Goal: Find specific page/section: Find specific page/section

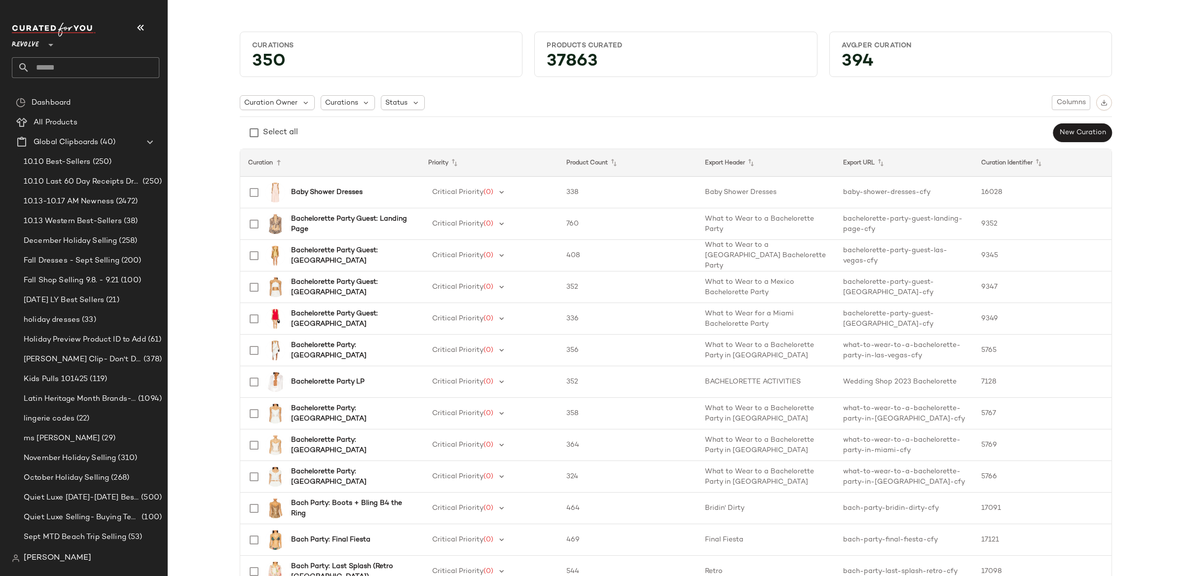
click at [27, 39] on span "Revolve" at bounding box center [25, 43] width 27 height 18
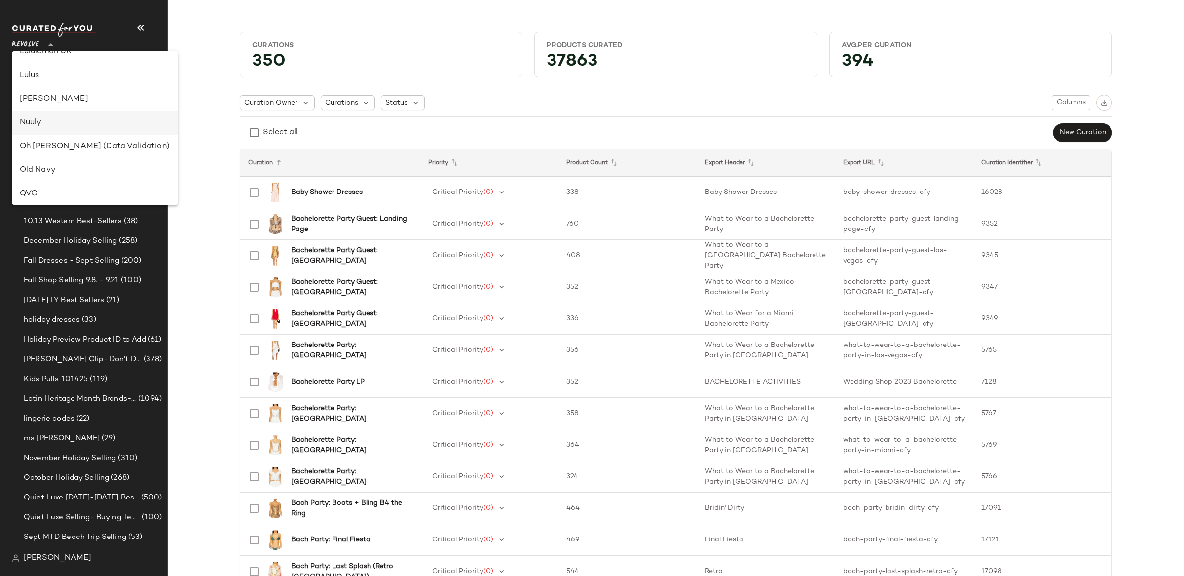
scroll to position [215, 0]
click at [57, 90] on div "GAP" at bounding box center [95, 89] width 150 height 12
type input "**"
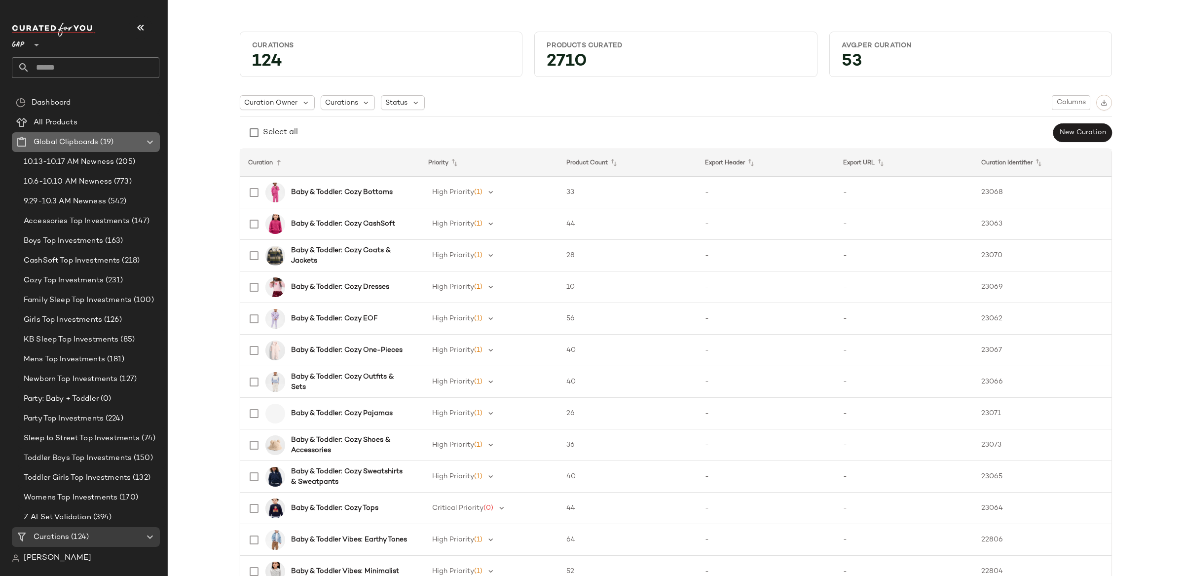
click at [151, 140] on icon at bounding box center [150, 142] width 12 height 12
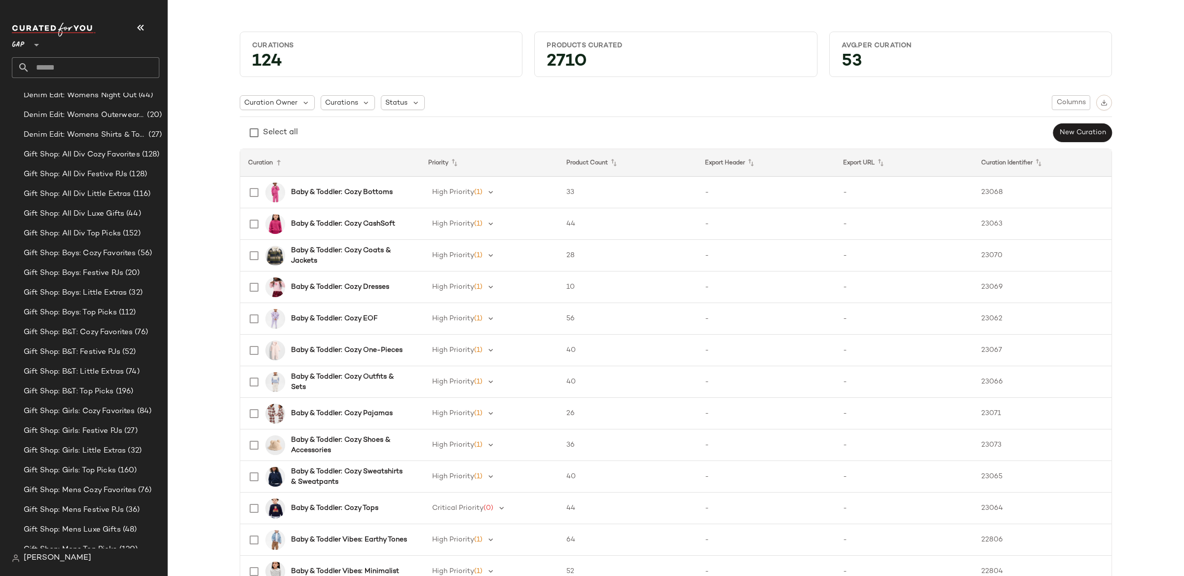
scroll to position [1212, 0]
drag, startPoint x: 99, startPoint y: 332, endPoint x: 93, endPoint y: 334, distance: 5.6
click at [99, 332] on span "Gift Shop: B&T: Cozy Favorites" at bounding box center [78, 331] width 109 height 11
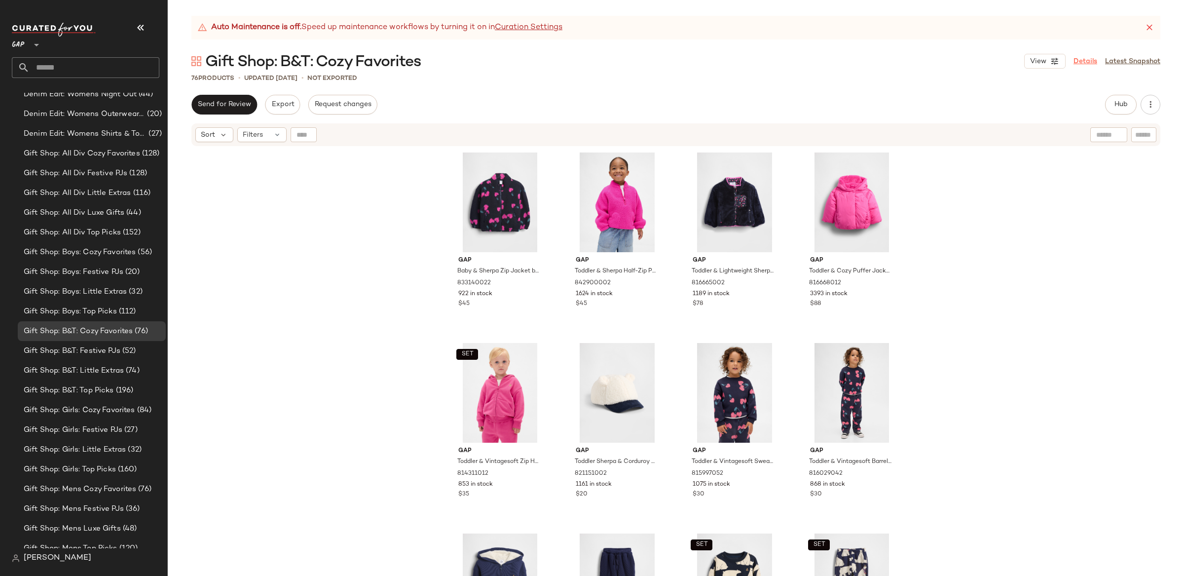
click at [1084, 62] on link "Details" at bounding box center [1085, 61] width 24 height 10
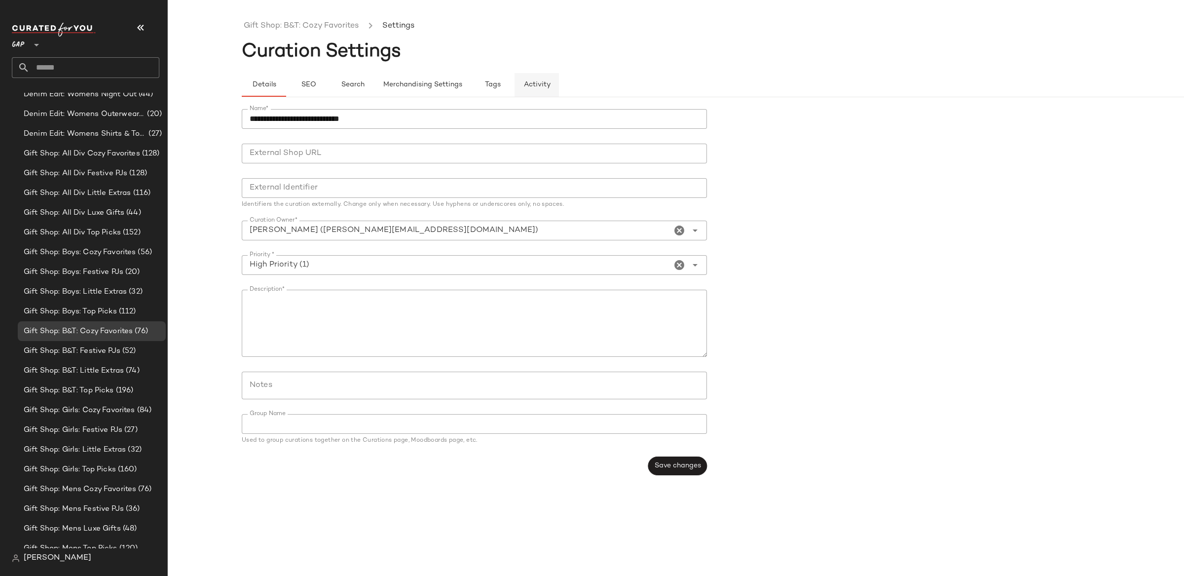
click at [537, 88] on span "Activity" at bounding box center [536, 85] width 27 height 8
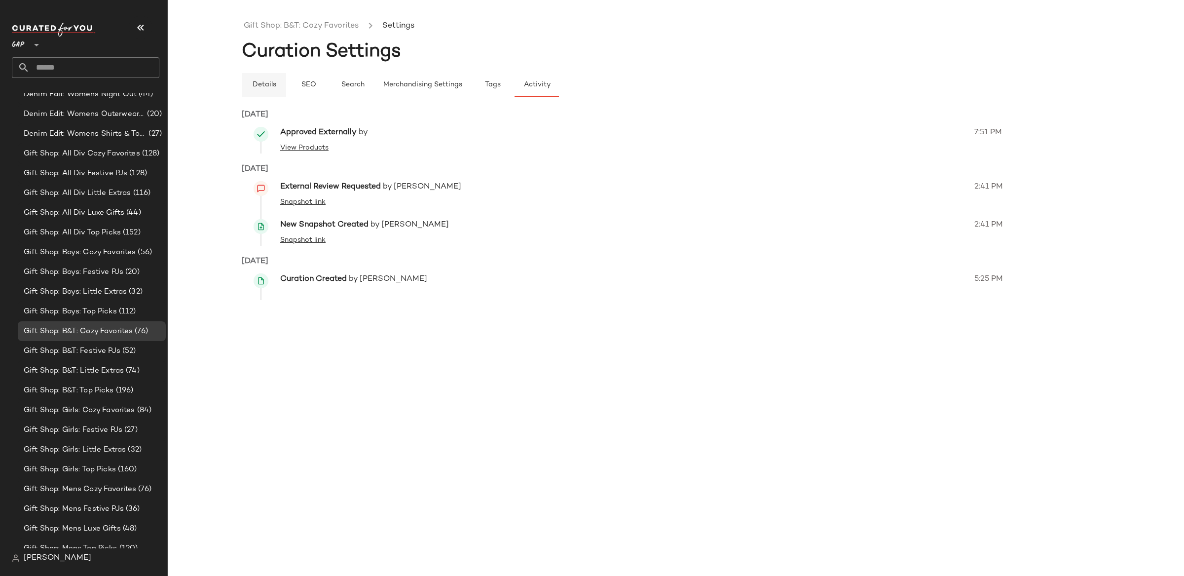
click at [265, 85] on span "Details" at bounding box center [264, 85] width 24 height 8
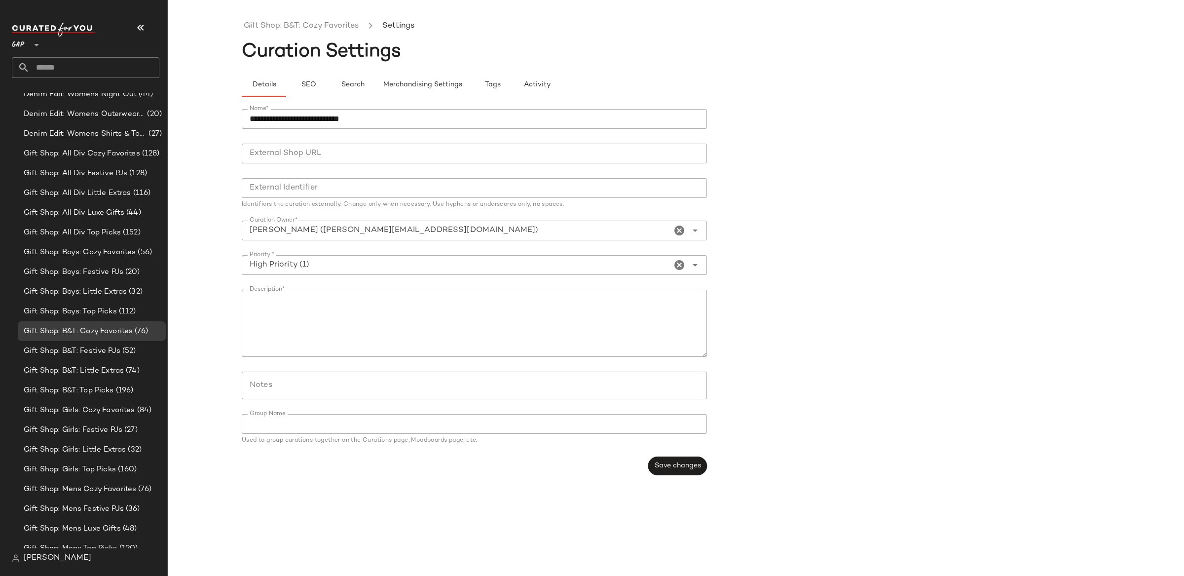
drag, startPoint x: 304, startPoint y: 27, endPoint x: 313, endPoint y: 42, distance: 17.5
click at [304, 28] on link "Gift Shop: B&T: Cozy Favorites" at bounding box center [301, 26] width 115 height 13
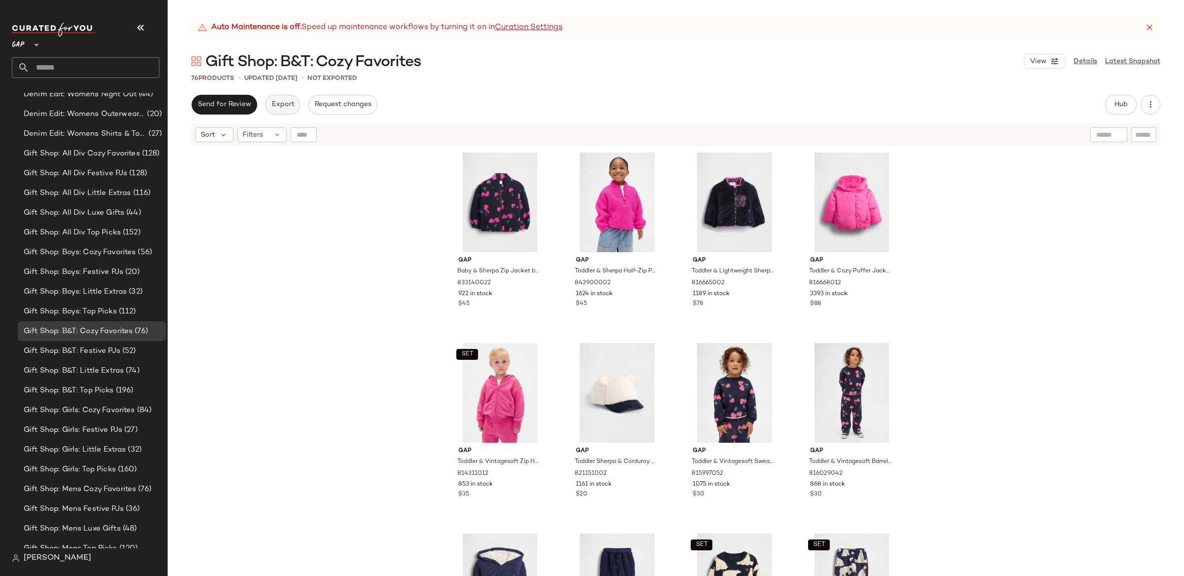
click at [285, 97] on button "Export" at bounding box center [282, 105] width 35 height 20
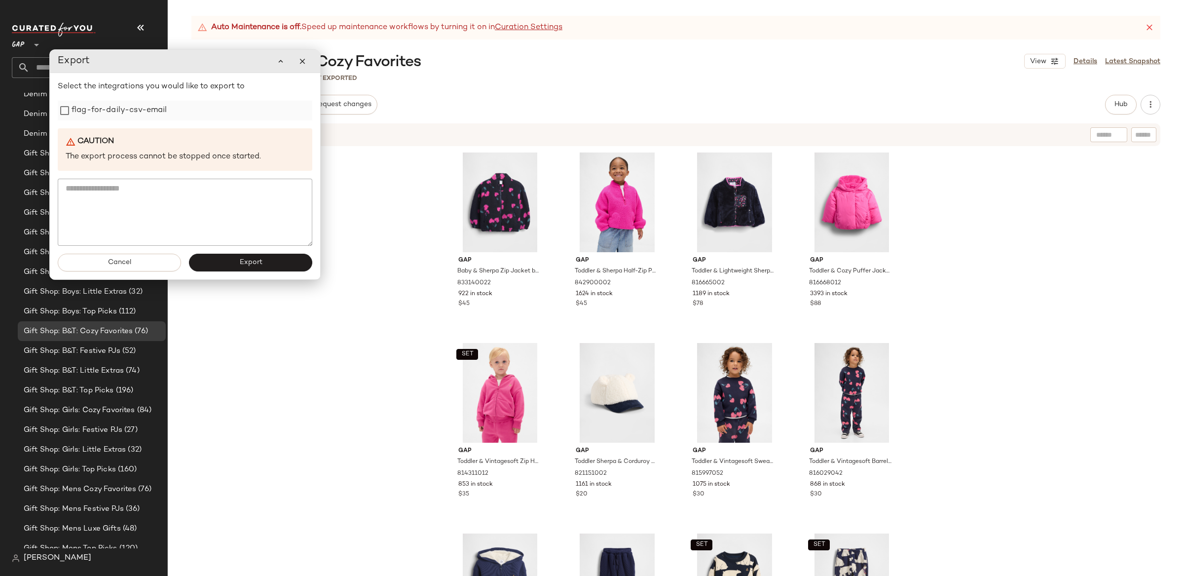
click at [113, 110] on label "flag-for-daily-csv-email" at bounding box center [120, 111] width 96 height 20
click at [272, 261] on button "Export" at bounding box center [250, 263] width 123 height 18
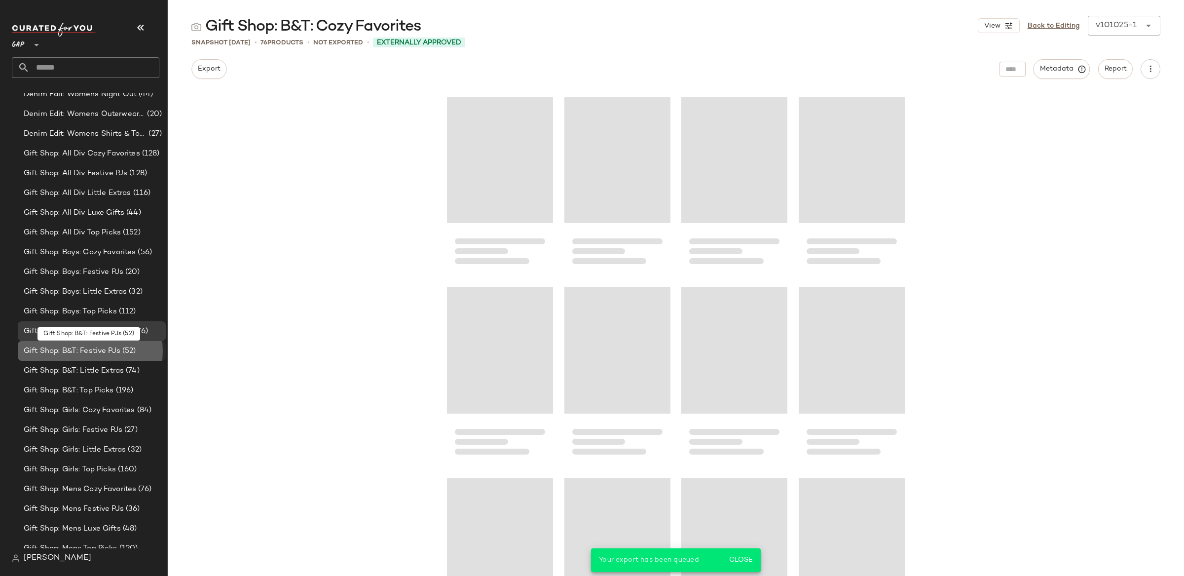
click at [108, 353] on span "Gift Shop: B&T: Festive PJs" at bounding box center [72, 350] width 97 height 11
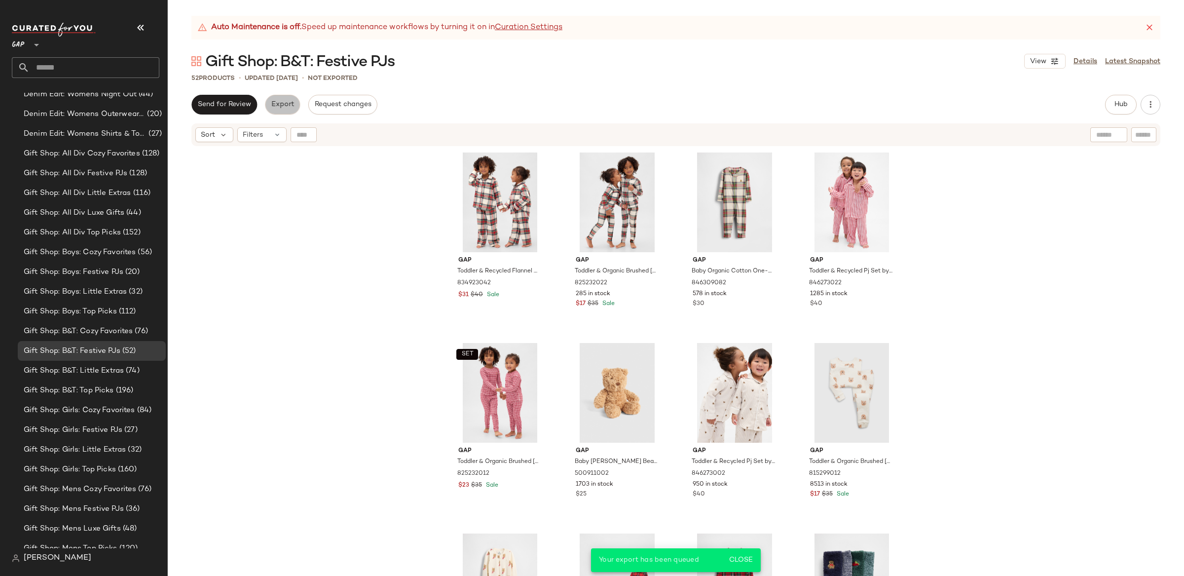
click at [272, 103] on span "Export" at bounding box center [282, 105] width 23 height 8
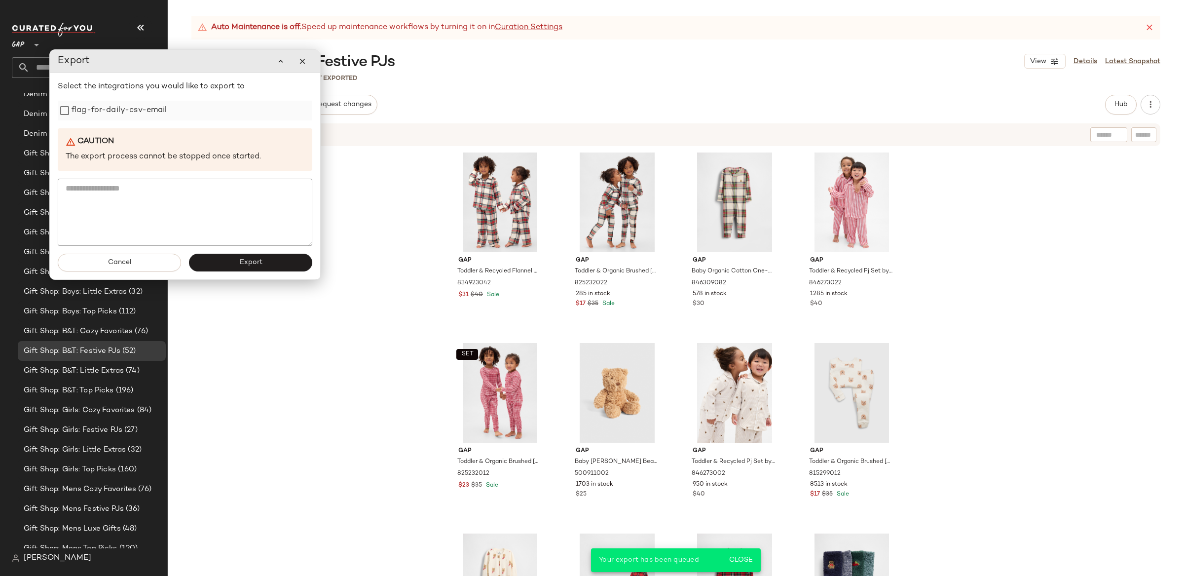
click at [124, 110] on label "flag-for-daily-csv-email" at bounding box center [120, 111] width 96 height 20
click at [245, 257] on button "Export" at bounding box center [250, 263] width 123 height 18
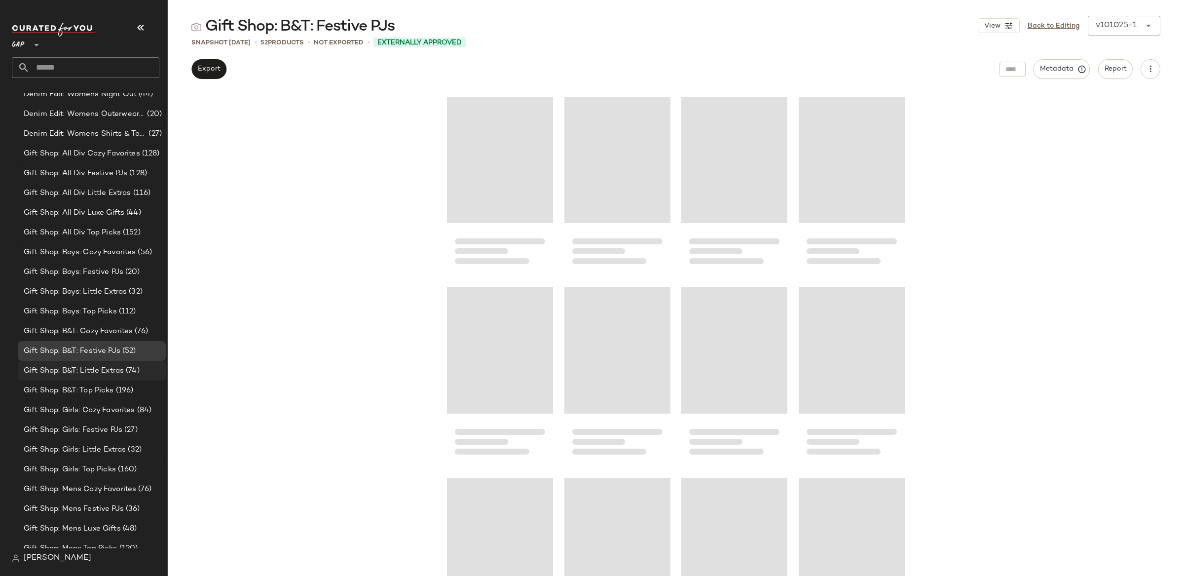
click at [121, 373] on span "Gift Shop: B&T: Little Extras" at bounding box center [74, 370] width 100 height 11
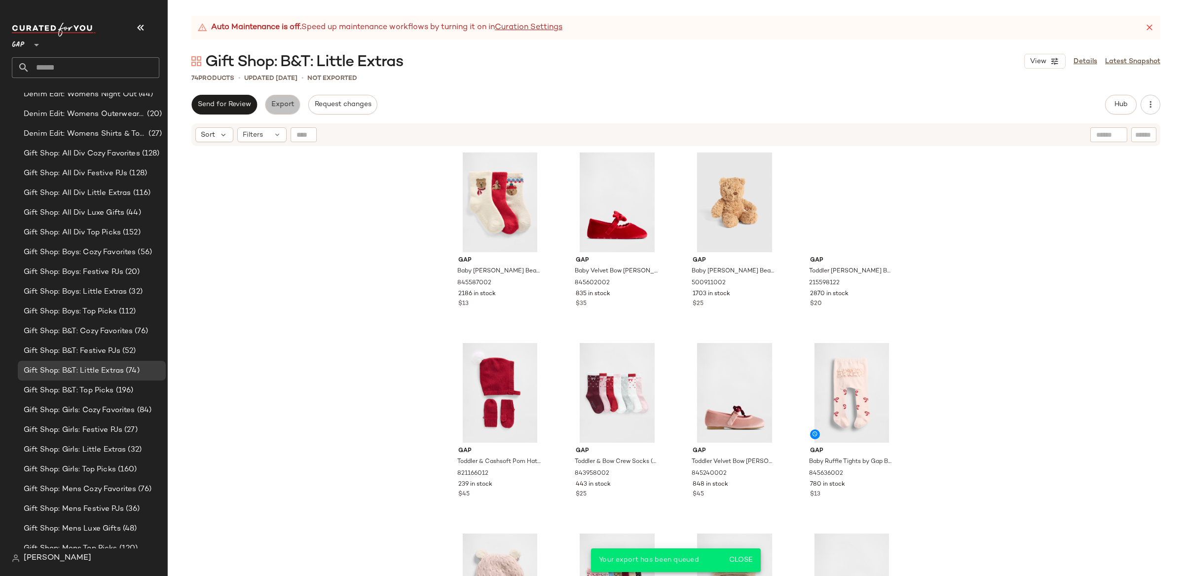
click at [288, 109] on button "Export" at bounding box center [282, 105] width 35 height 20
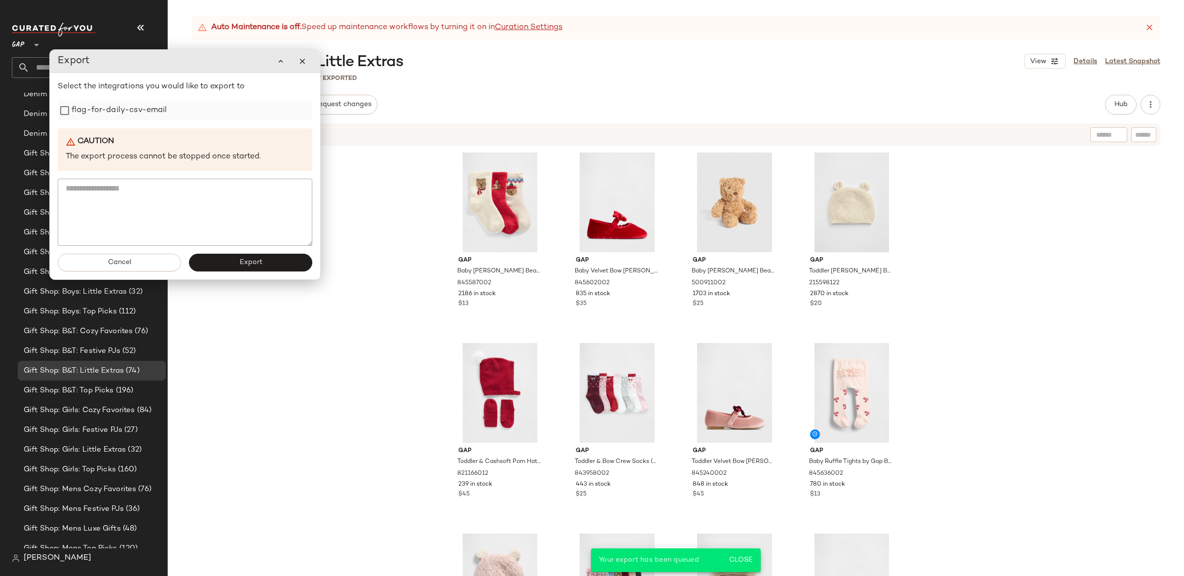
click at [87, 107] on label "flag-for-daily-csv-email" at bounding box center [120, 111] width 96 height 20
click at [242, 254] on button "Export" at bounding box center [250, 263] width 123 height 18
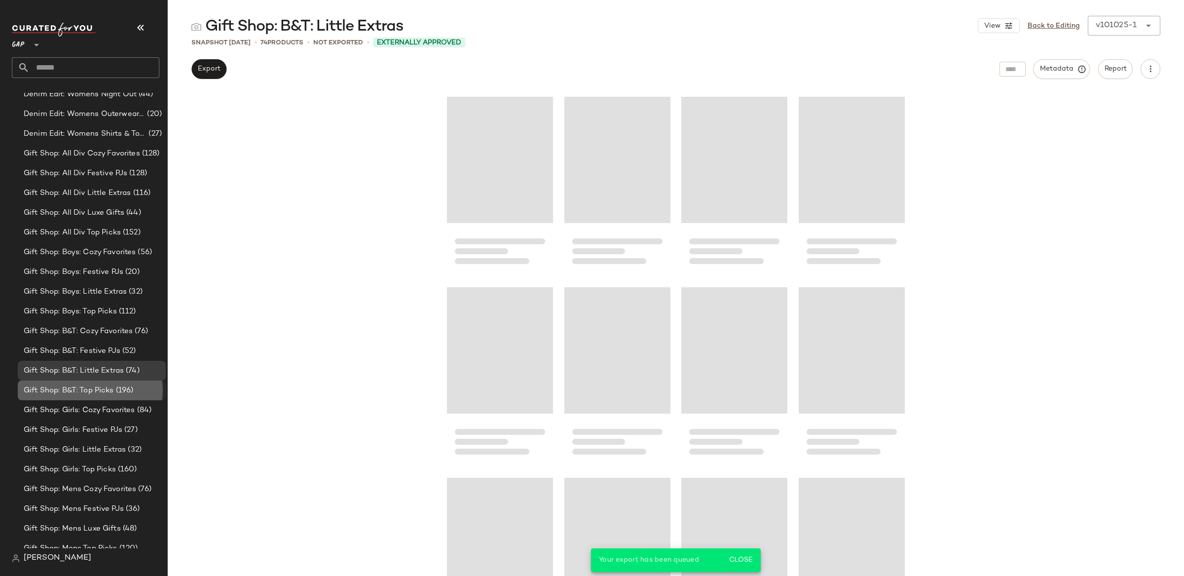
drag, startPoint x: 129, startPoint y: 390, endPoint x: 134, endPoint y: 389, distance: 5.1
click at [129, 390] on span "(196)" at bounding box center [124, 390] width 20 height 11
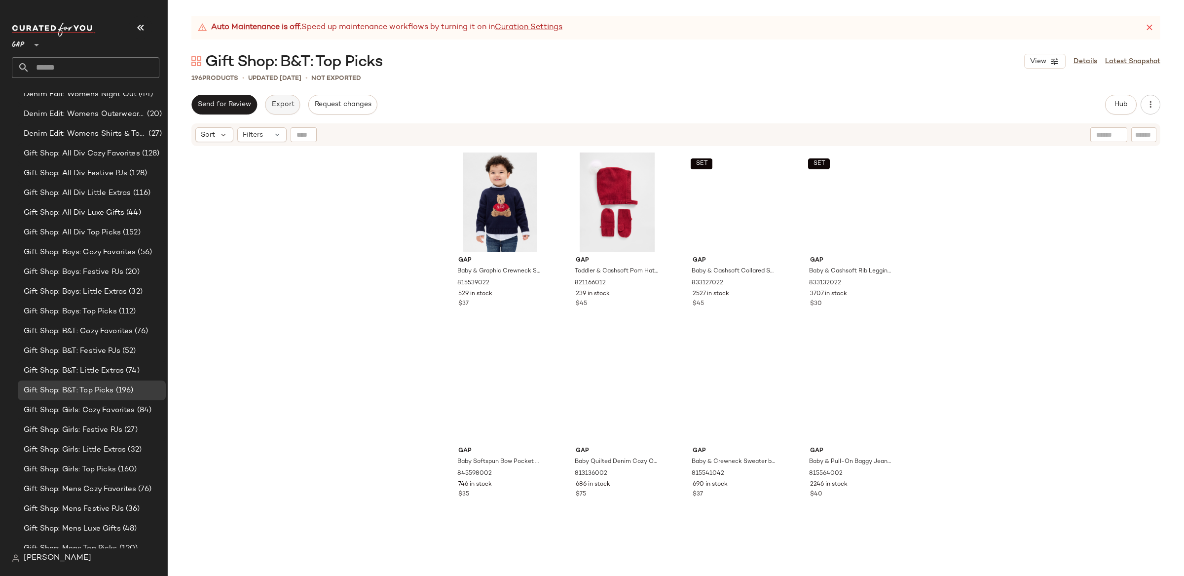
click at [284, 105] on span "Export" at bounding box center [282, 105] width 23 height 8
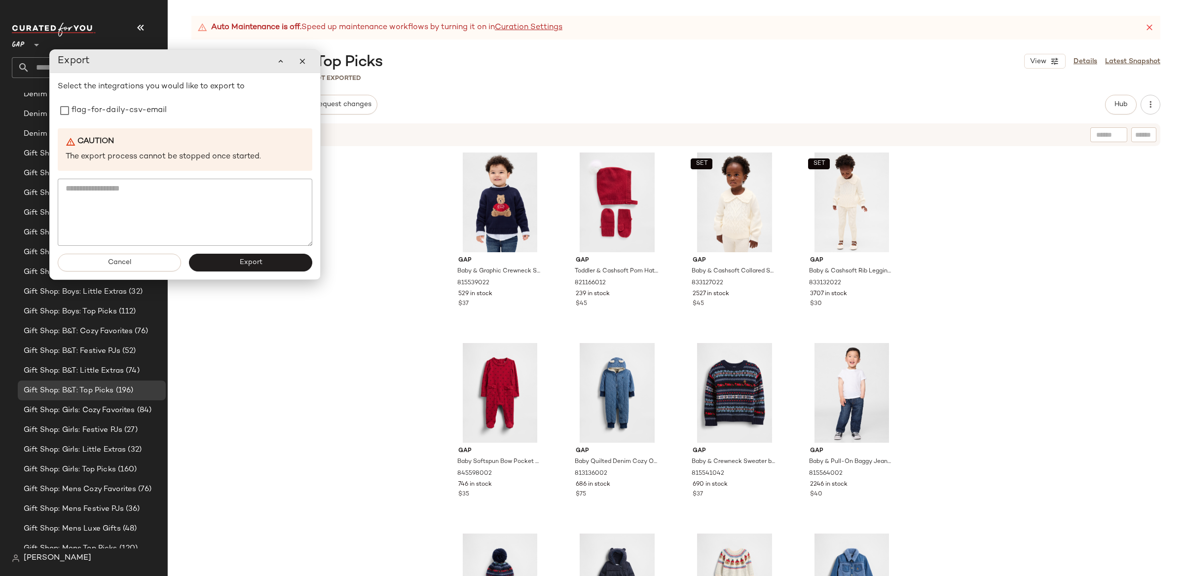
drag, startPoint x: 141, startPoint y: 116, endPoint x: 149, endPoint y: 139, distance: 24.8
click at [140, 116] on label "flag-for-daily-csv-email" at bounding box center [120, 111] width 96 height 20
click at [262, 266] on button "Export" at bounding box center [249, 263] width 123 height 18
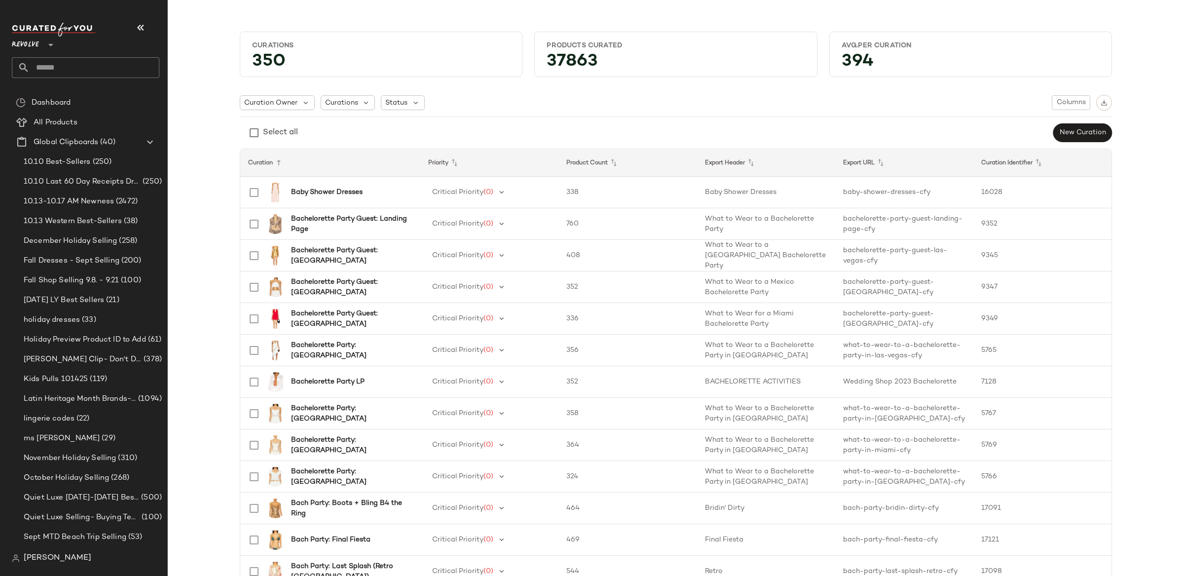
click at [66, 63] on input "text" at bounding box center [95, 67] width 130 height 21
click at [82, 74] on input "********" at bounding box center [85, 67] width 147 height 21
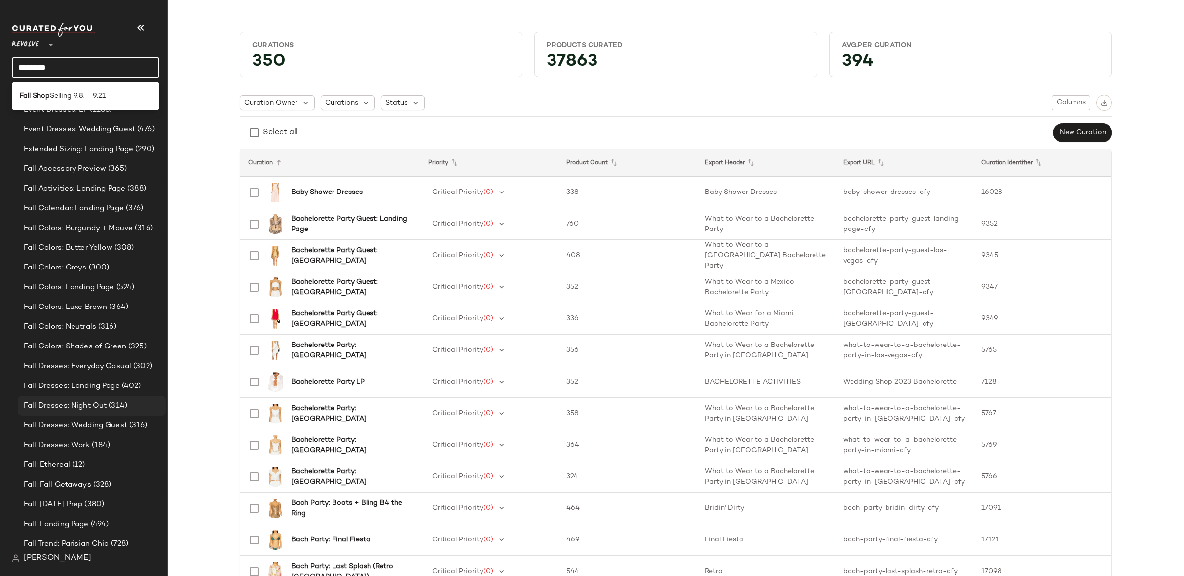
scroll to position [2238, 0]
type input "*********"
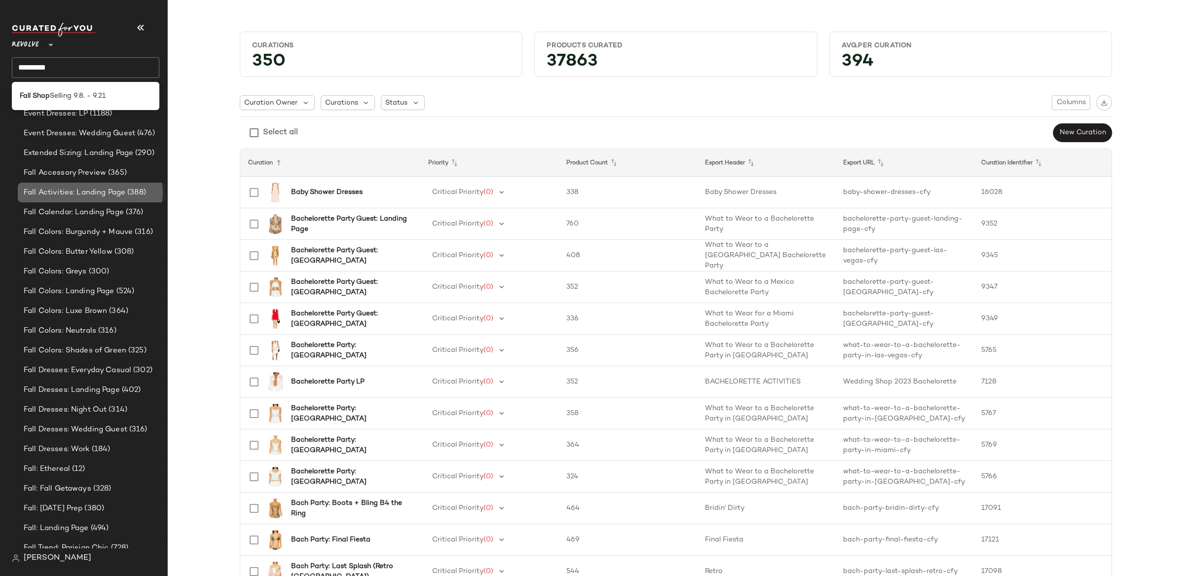
click at [111, 182] on div "Fall Activities: Landing Page (388)" at bounding box center [92, 192] width 148 height 20
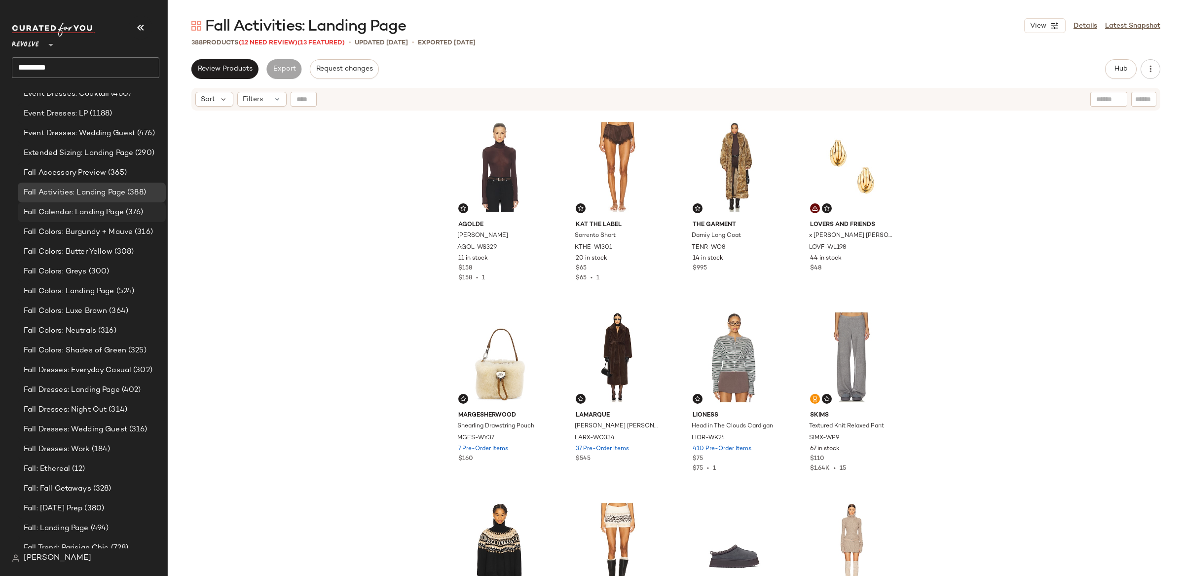
click at [104, 208] on span "Fall Calendar: Landing Page" at bounding box center [74, 212] width 100 height 11
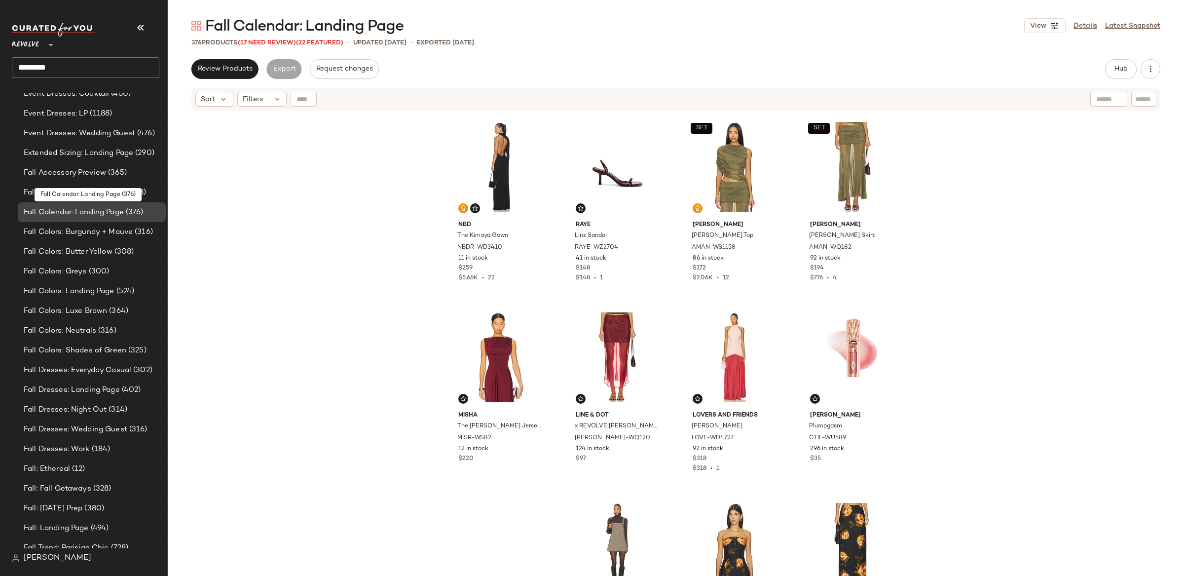
scroll to position [2255, 0]
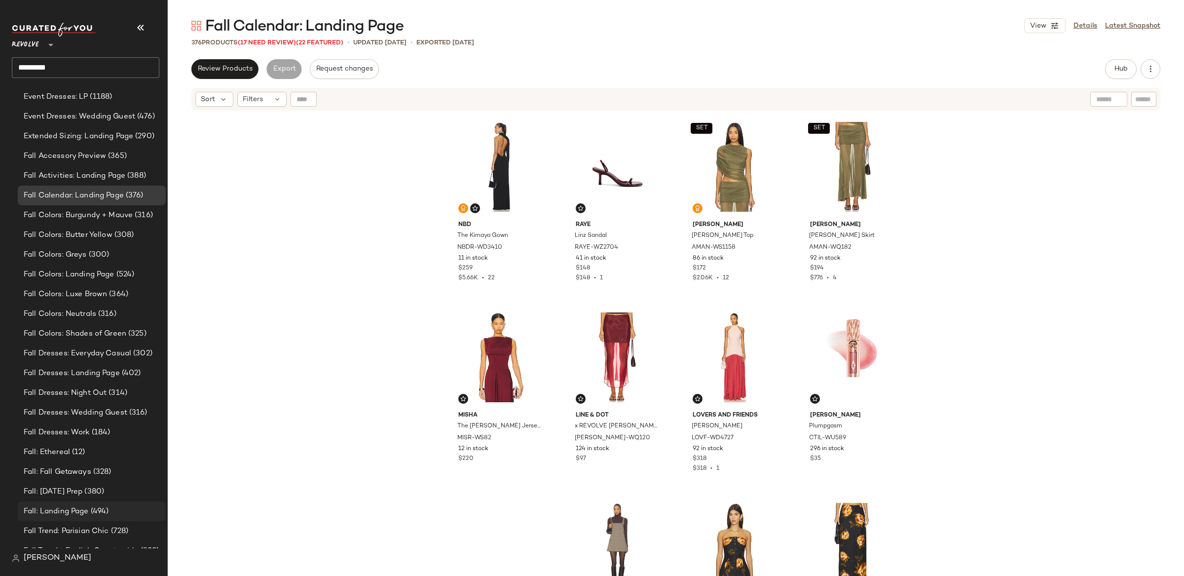
click at [56, 506] on span "Fall: Landing Page" at bounding box center [56, 511] width 65 height 11
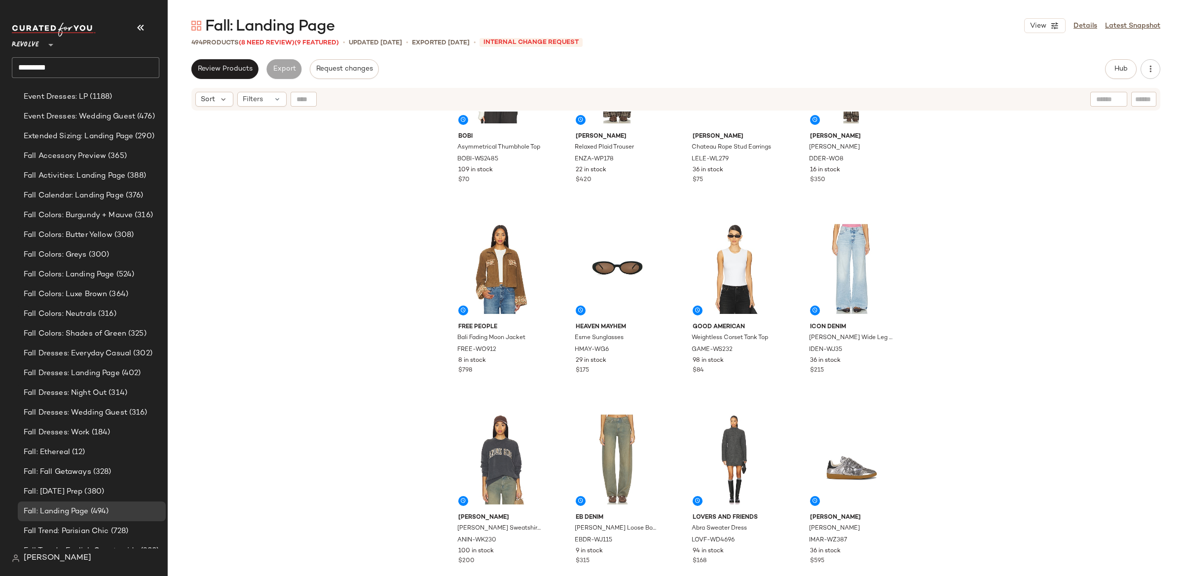
scroll to position [628, 0]
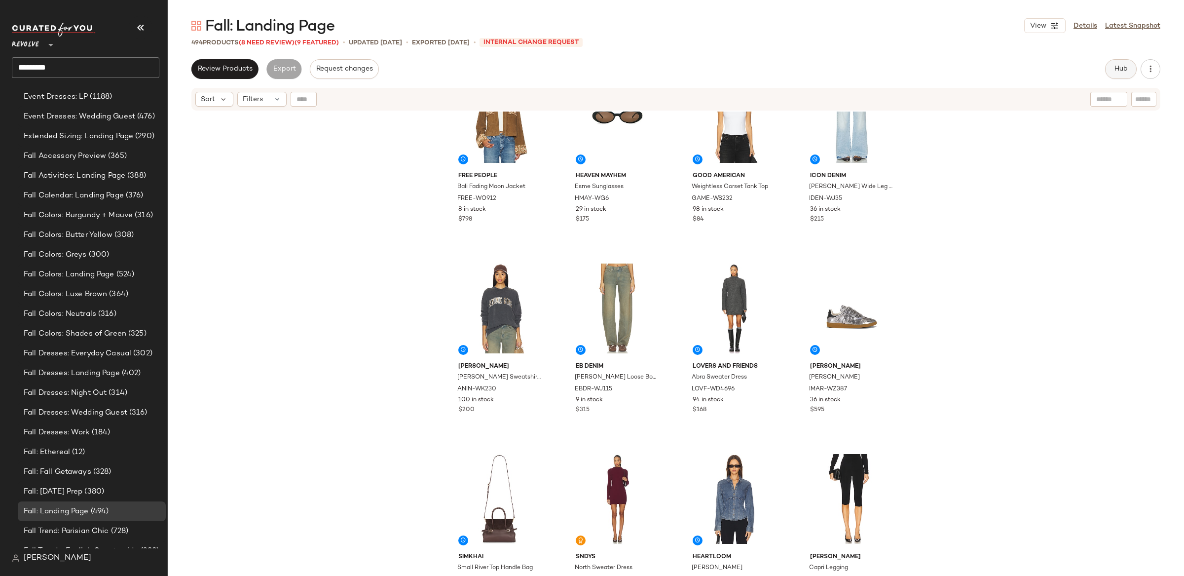
click at [1119, 69] on span "Hub" at bounding box center [1121, 69] width 14 height 8
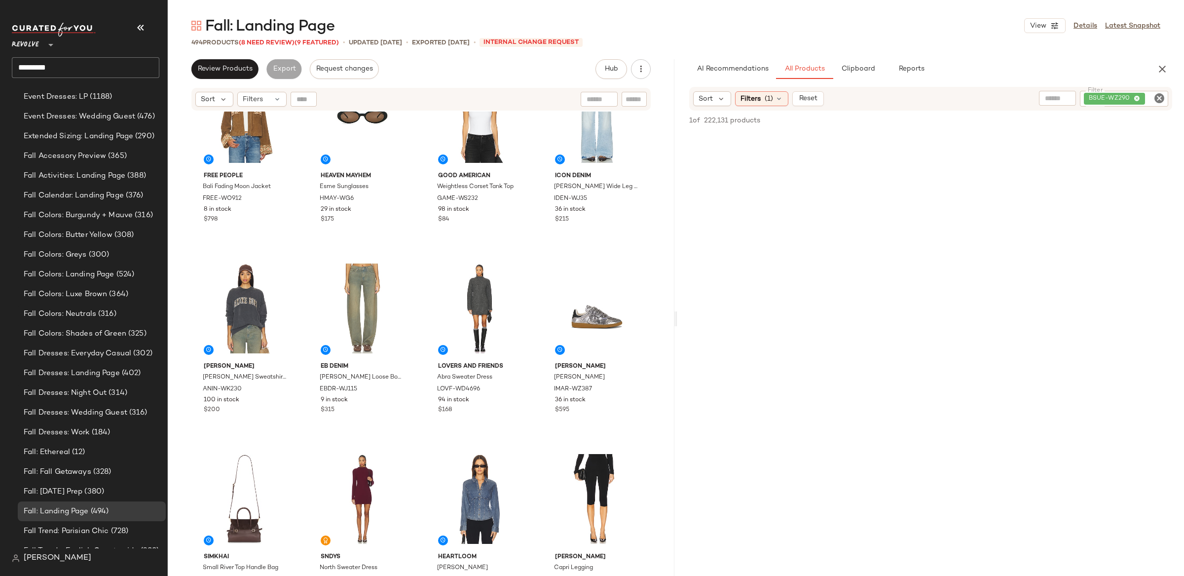
click at [1158, 97] on icon "Clear Filter" at bounding box center [1159, 98] width 12 height 12
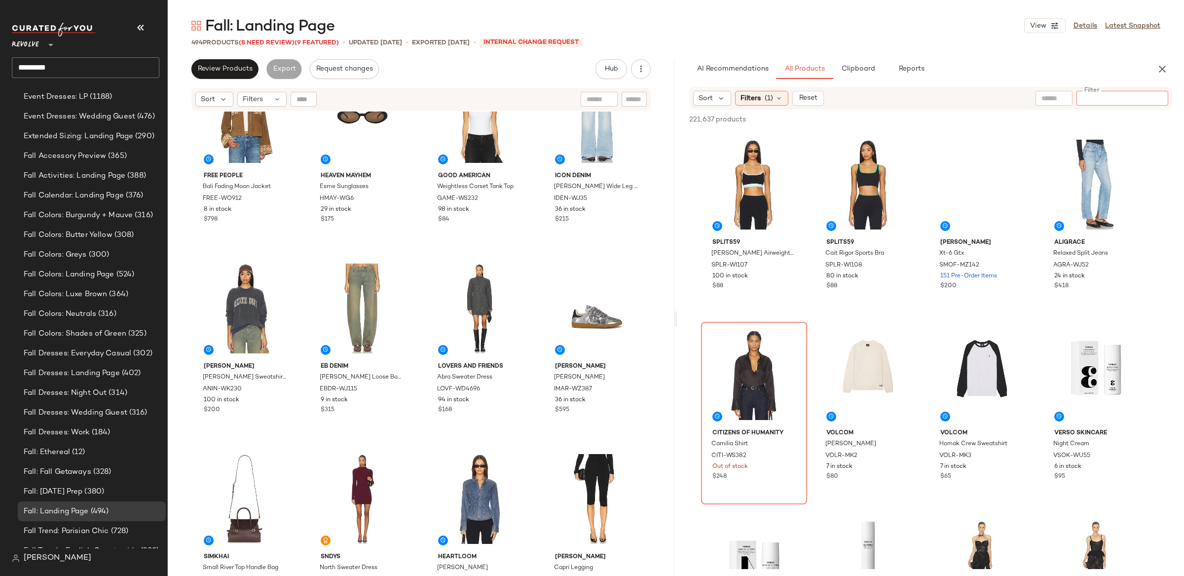
click at [1048, 100] on input "text" at bounding box center [1053, 98] width 25 height 10
type input "**********"
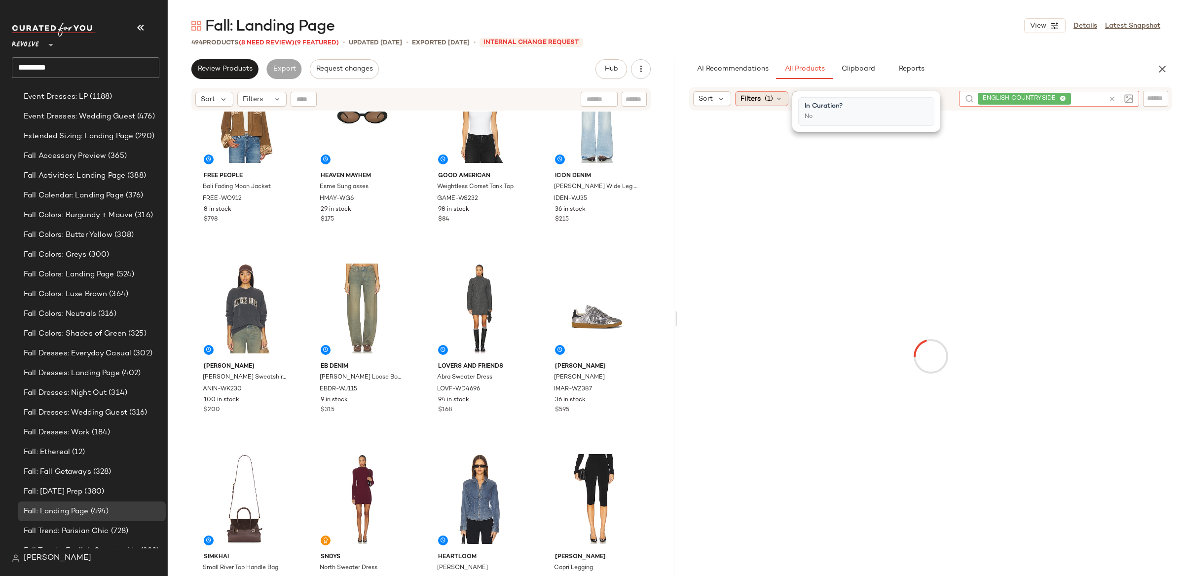
click at [756, 102] on span "Filters" at bounding box center [750, 99] width 20 height 10
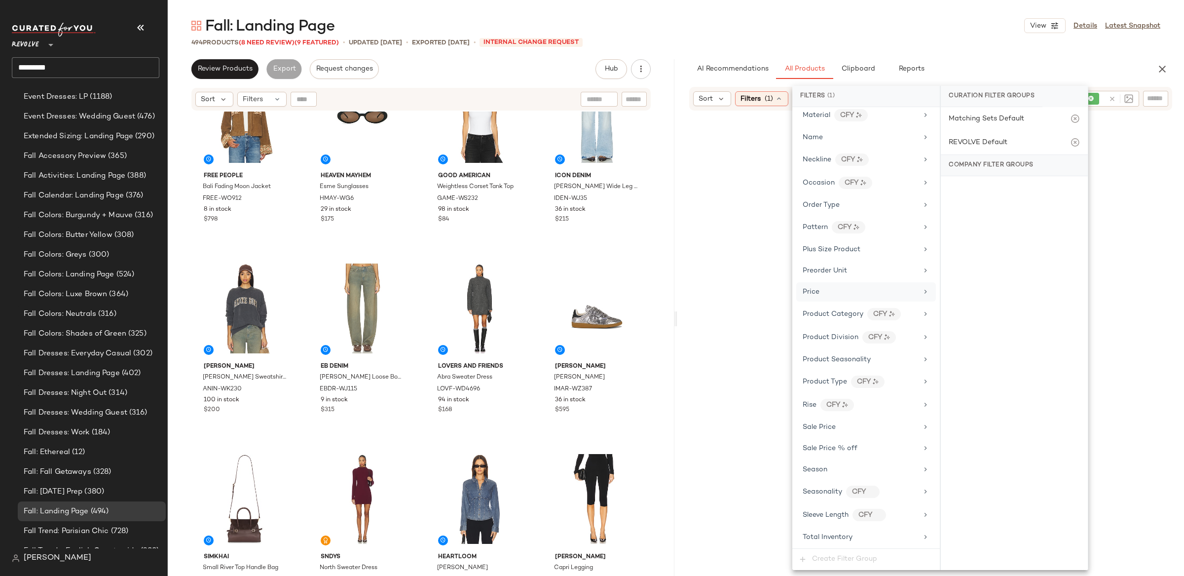
scroll to position [957, 0]
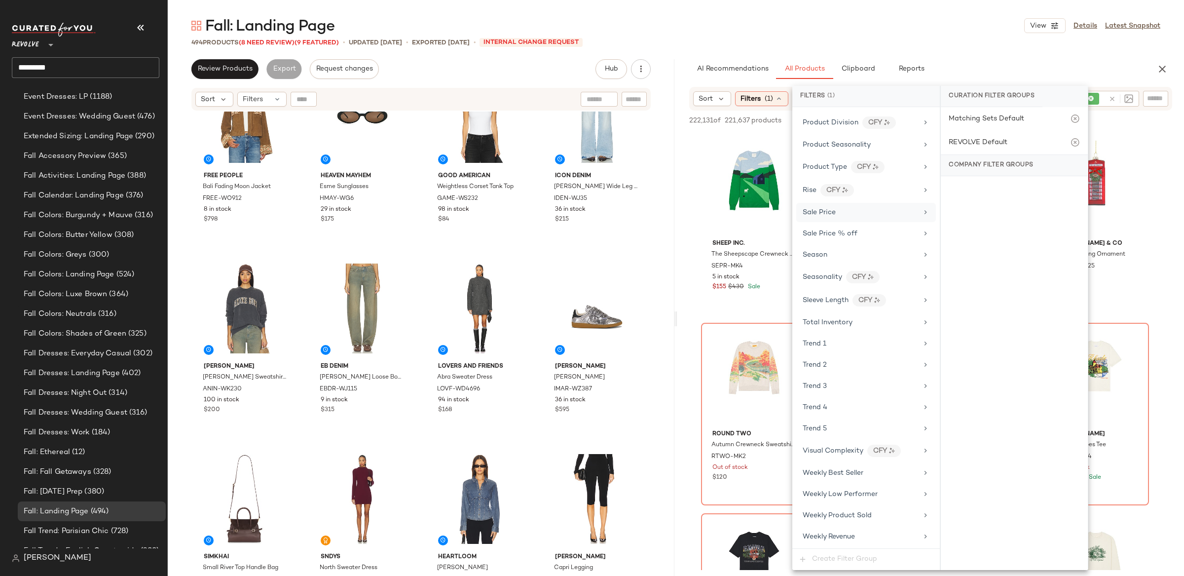
click at [829, 207] on div "Sale Price" at bounding box center [818, 212] width 33 height 10
click at [982, 135] on div "Not on sale" at bounding box center [1014, 138] width 139 height 18
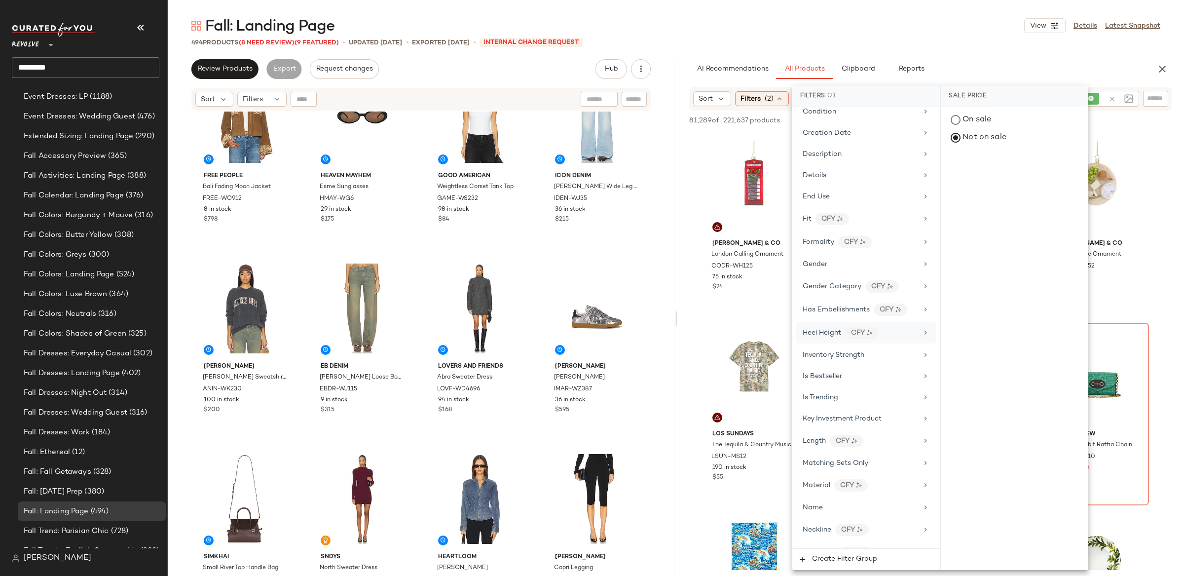
scroll to position [353, 0]
click at [847, 280] on div "Gender" at bounding box center [866, 270] width 140 height 19
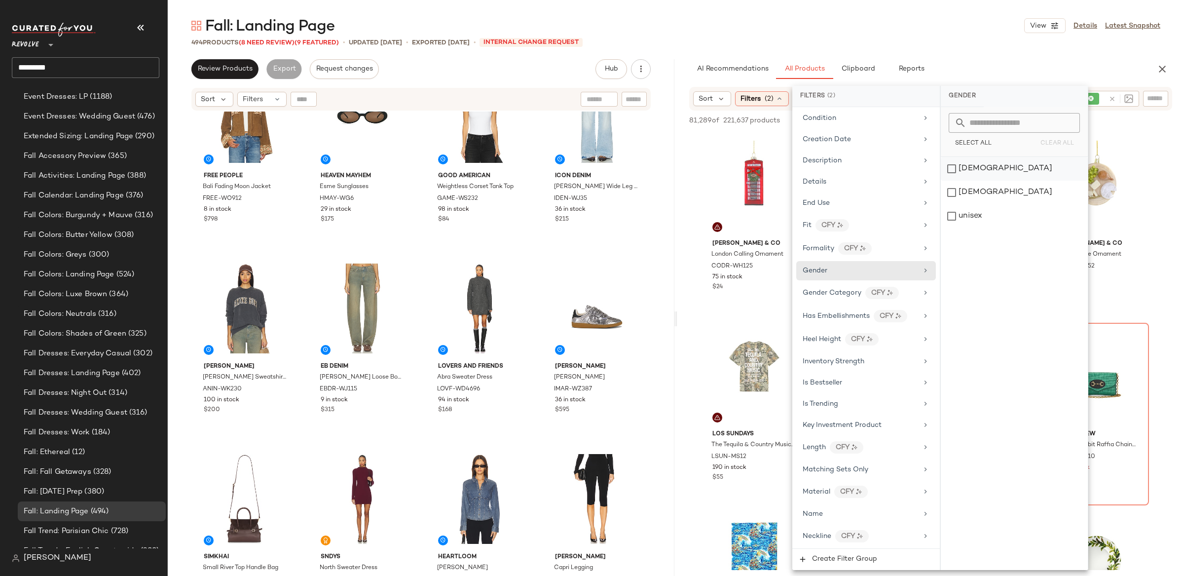
click at [968, 168] on div "[DEMOGRAPHIC_DATA]" at bounding box center [1014, 169] width 147 height 24
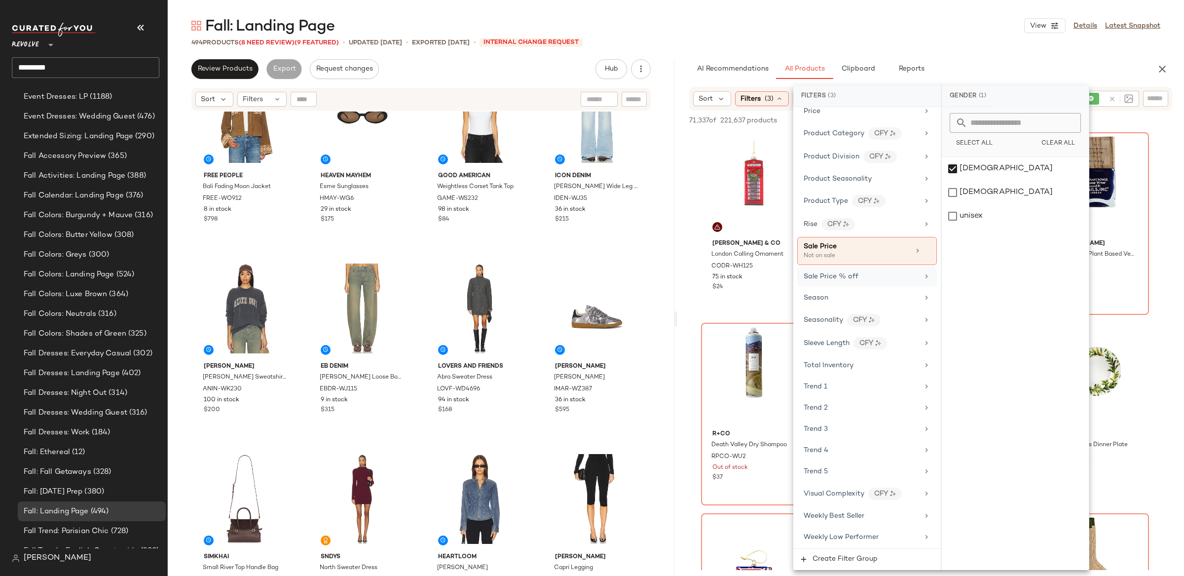
scroll to position [934, 0]
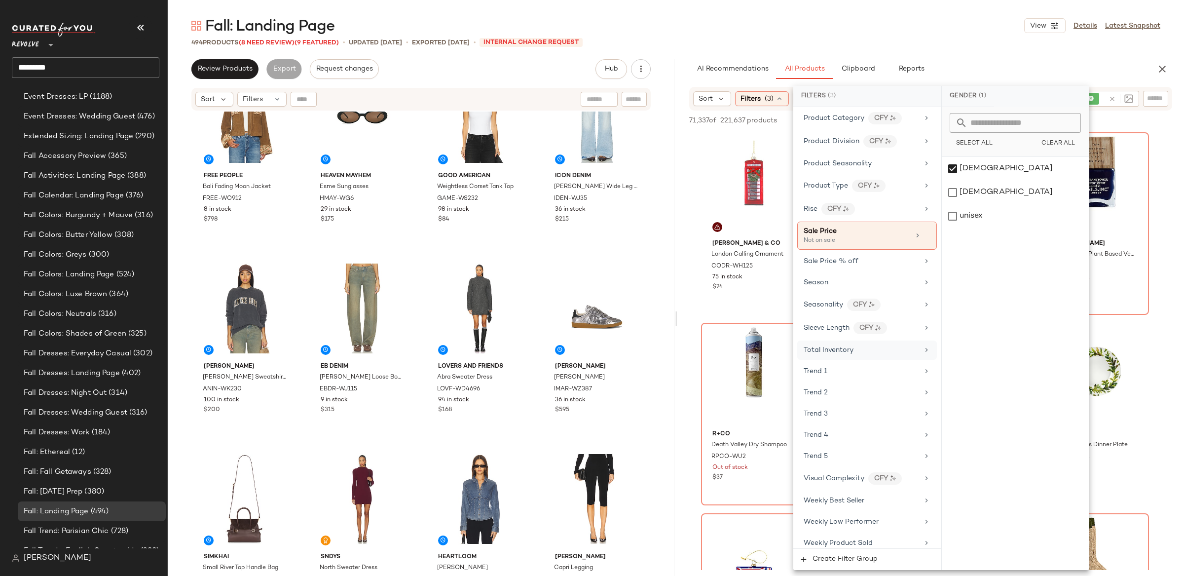
click at [884, 355] on div "Total Inventory" at bounding box center [860, 350] width 115 height 10
click at [986, 182] on input "Min" at bounding box center [978, 188] width 59 height 20
type input "**"
click at [967, 209] on span "Apply" at bounding box center [965, 213] width 20 height 8
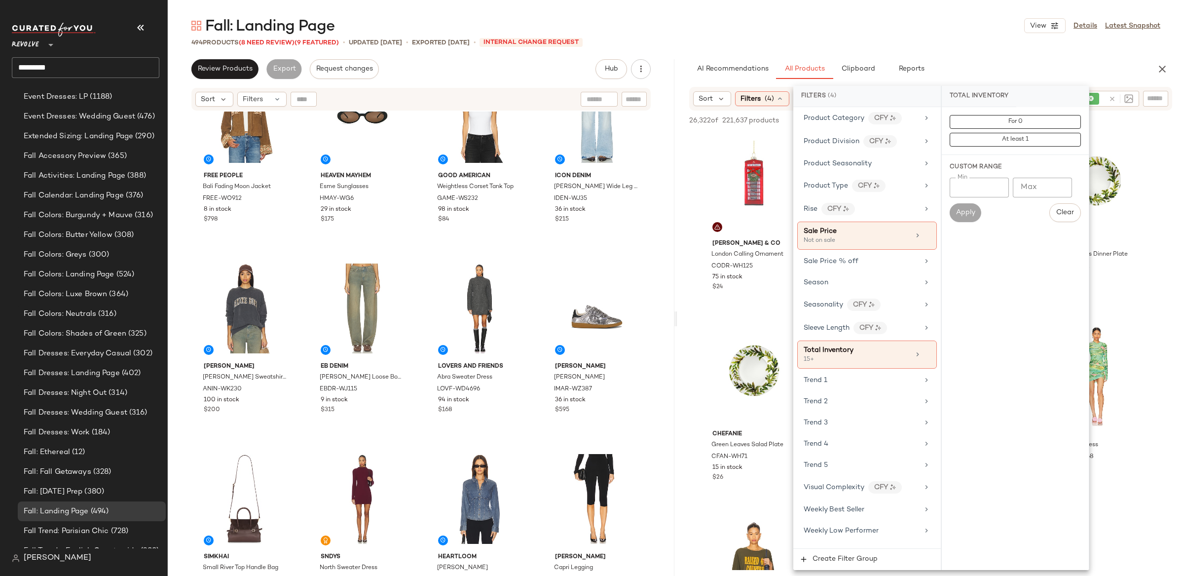
drag, startPoint x: 690, startPoint y: 56, endPoint x: 957, endPoint y: 46, distance: 267.5
click at [690, 56] on div "Fall: Landing Page View Details Latest Snapshot 494 Products (8 Need Review) (9…" at bounding box center [676, 296] width 1016 height 560
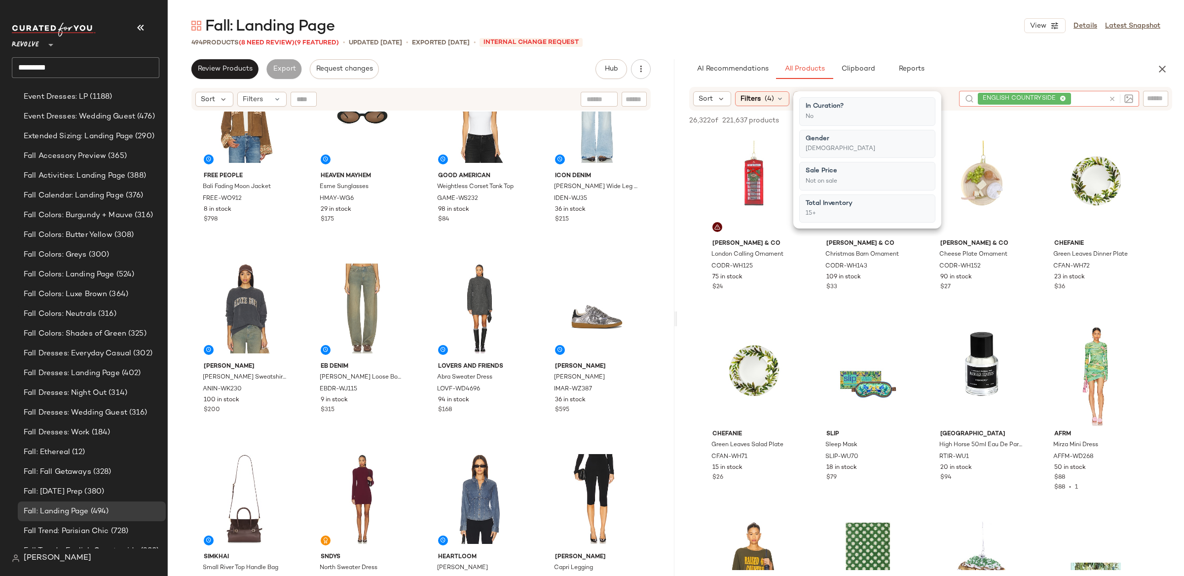
click at [1109, 97] on icon at bounding box center [1111, 98] width 7 height 7
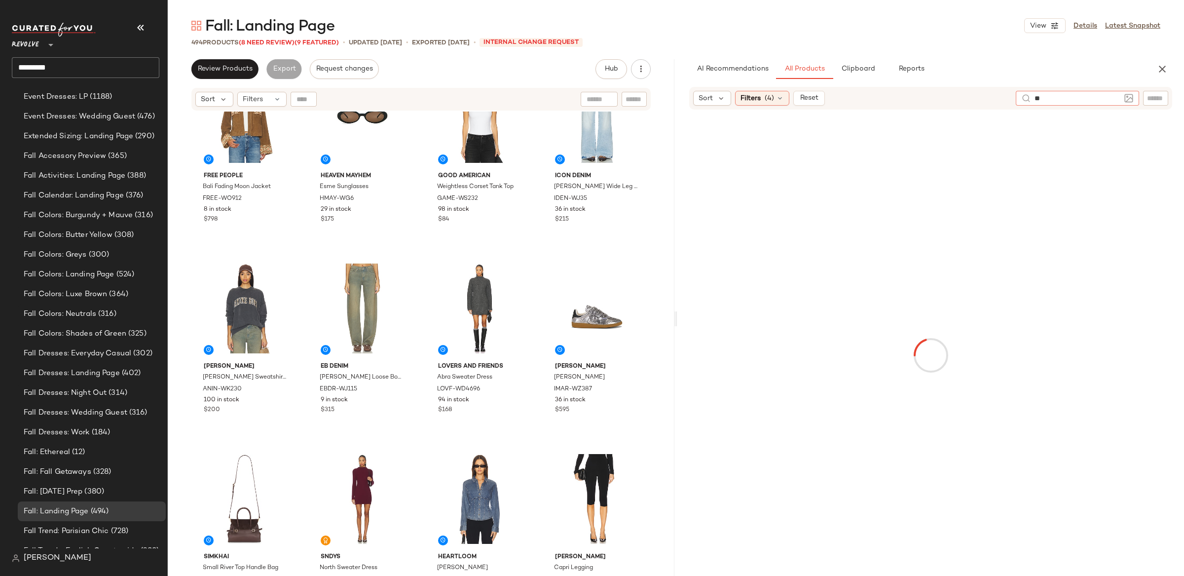
type input "*"
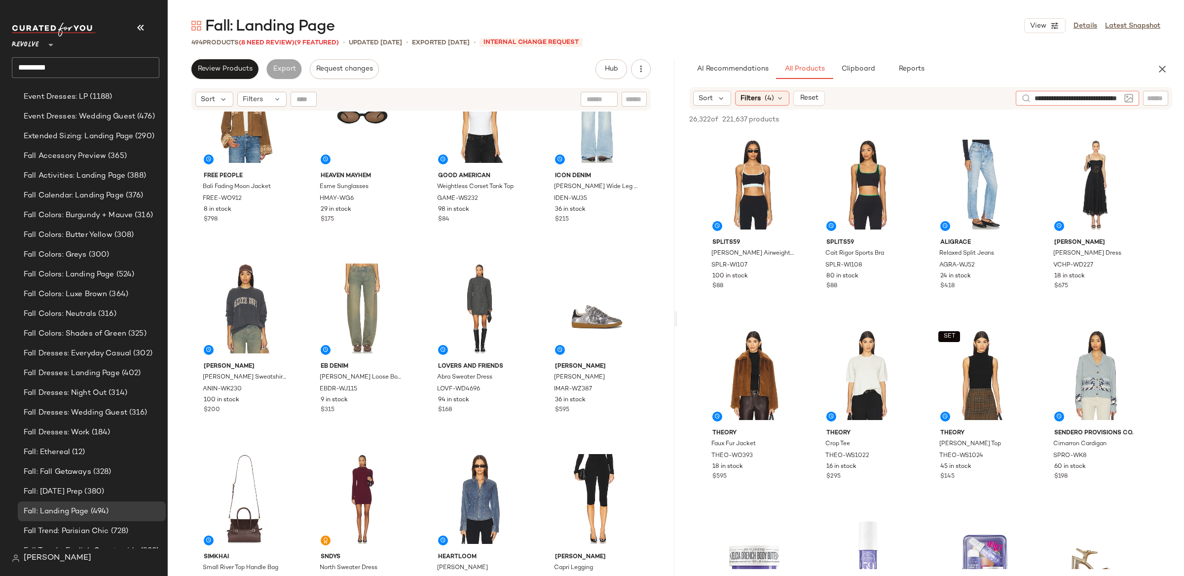
scroll to position [0, 55]
type input "**********"
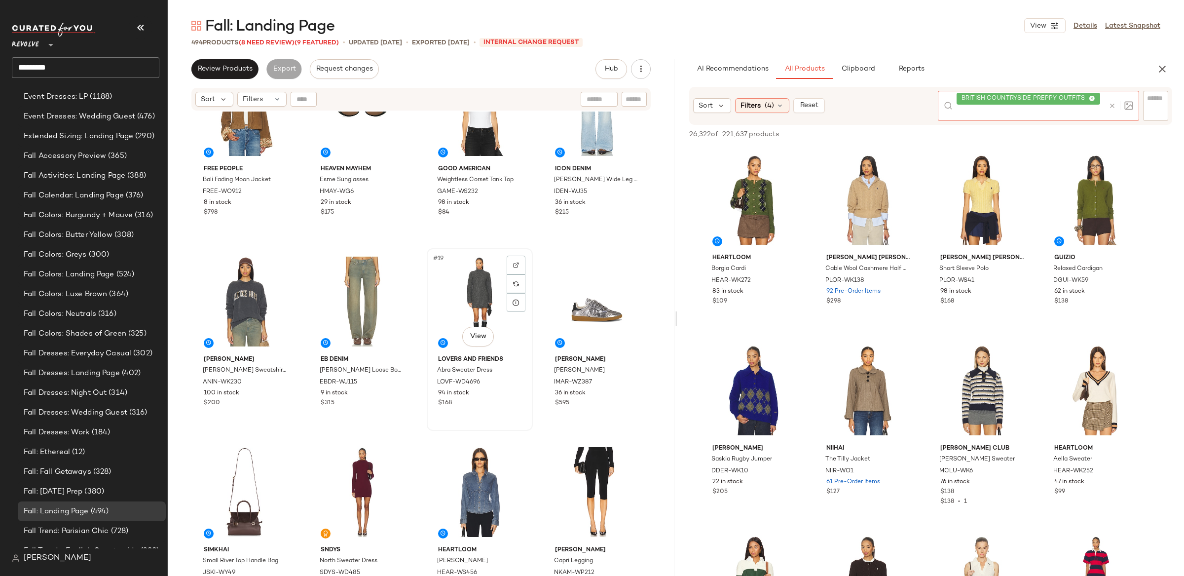
scroll to position [632, 0]
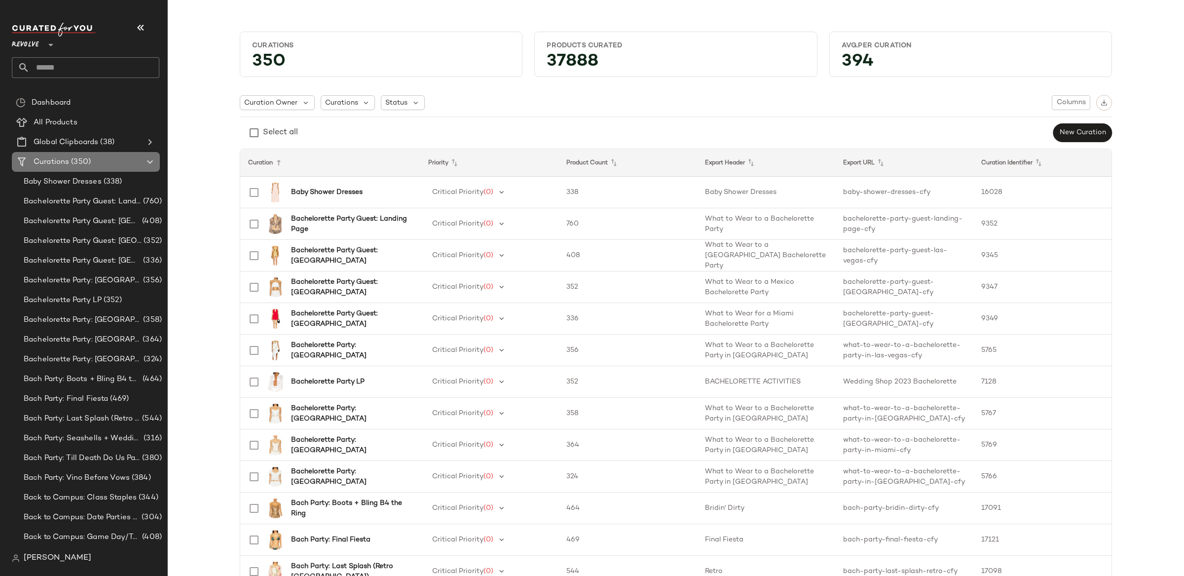
click at [152, 160] on icon at bounding box center [150, 162] width 12 height 12
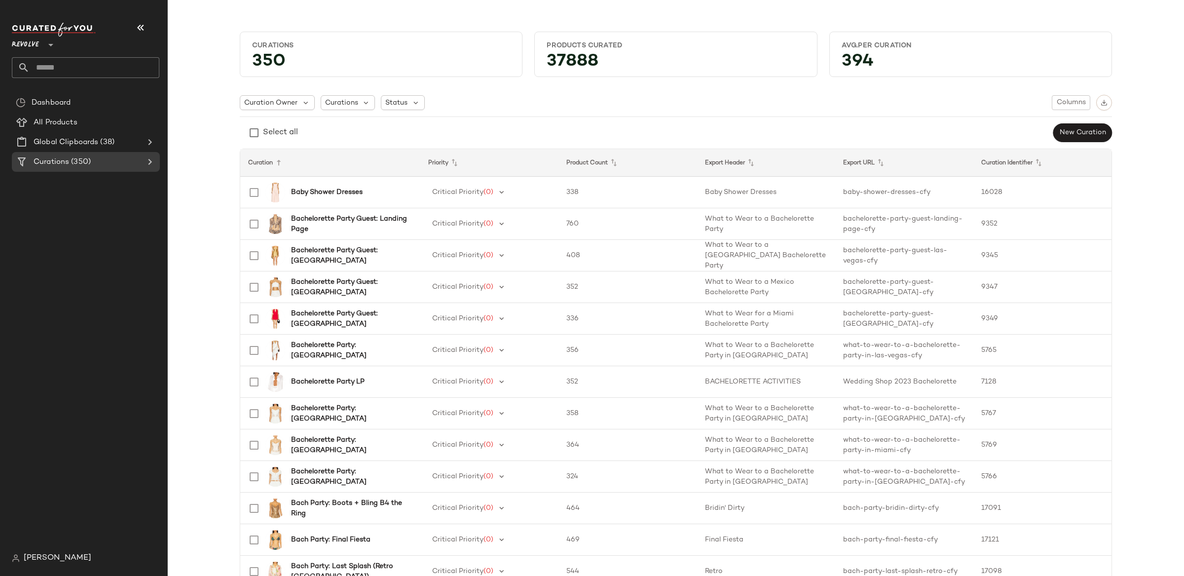
click at [34, 44] on span "Revolve" at bounding box center [25, 43] width 27 height 18
click at [42, 47] on div "Revolve **" at bounding box center [27, 39] width 31 height 25
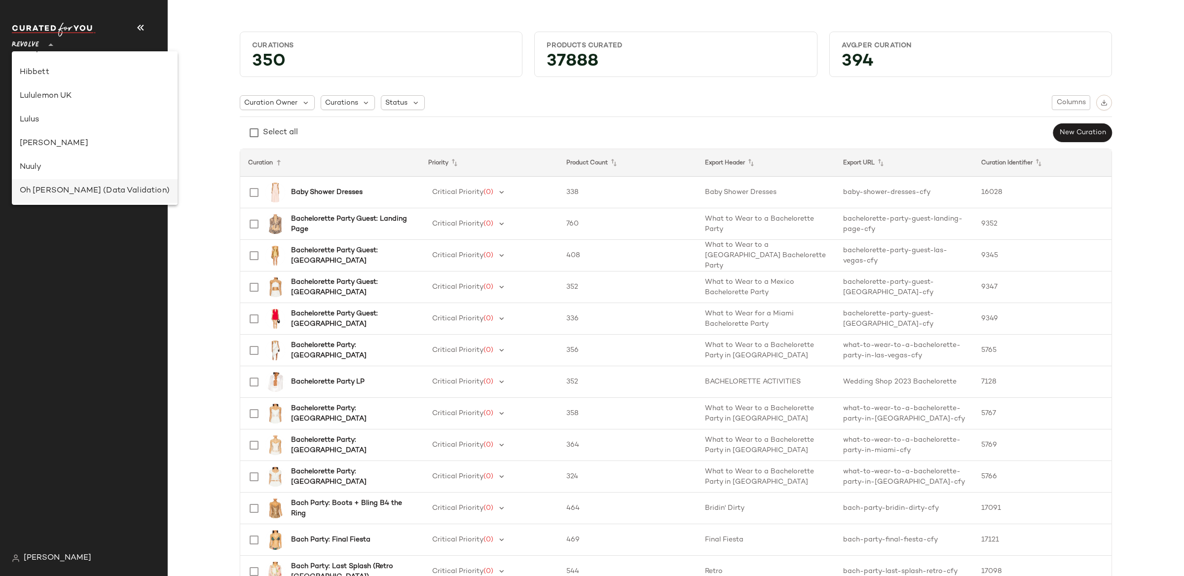
scroll to position [366, 0]
click at [83, 128] on div "Oh Polly (Data Validation)" at bounding box center [95, 127] width 150 height 12
type input "**"
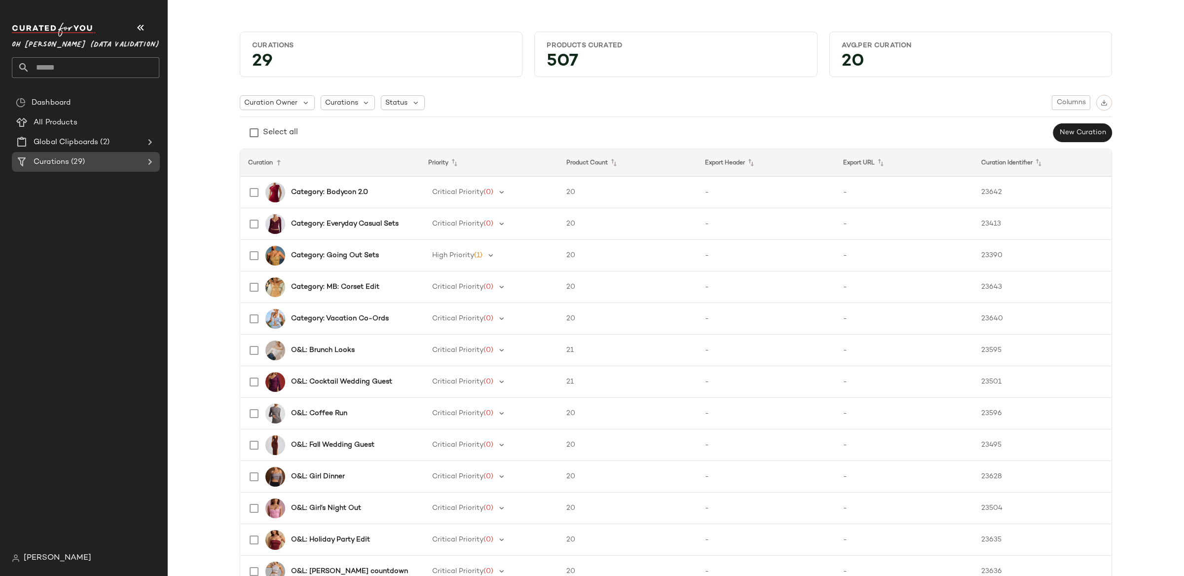
click at [149, 165] on icon at bounding box center [150, 162] width 12 height 12
click at [149, 164] on icon at bounding box center [150, 162] width 12 height 12
click at [148, 164] on icon at bounding box center [150, 162] width 12 height 12
drag, startPoint x: 149, startPoint y: 163, endPoint x: 139, endPoint y: 127, distance: 37.3
click at [149, 163] on icon at bounding box center [150, 162] width 12 height 12
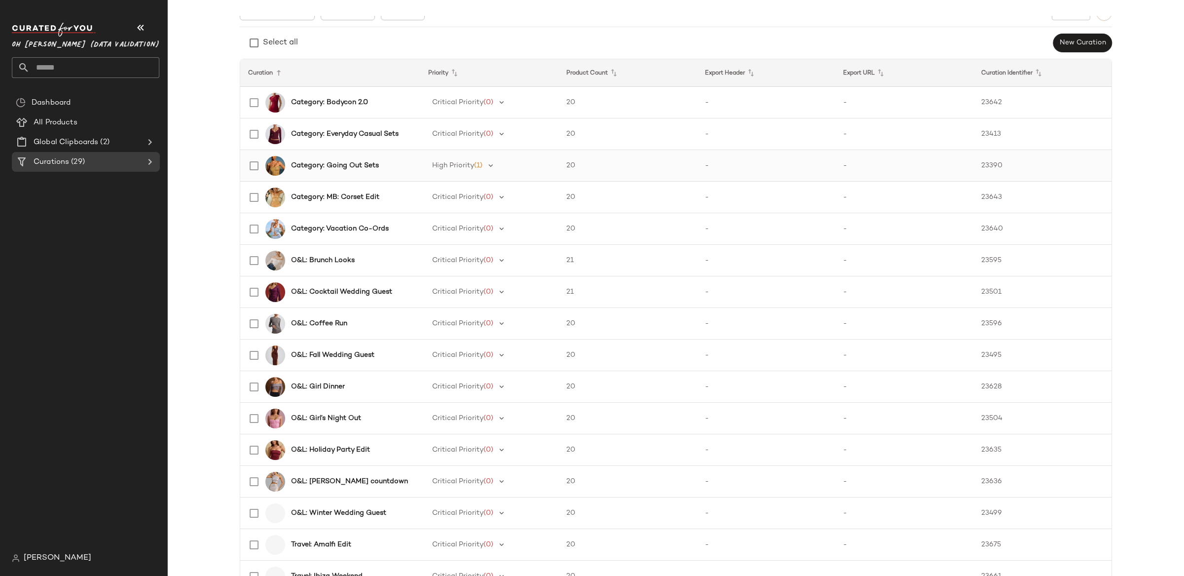
scroll to position [100, 0]
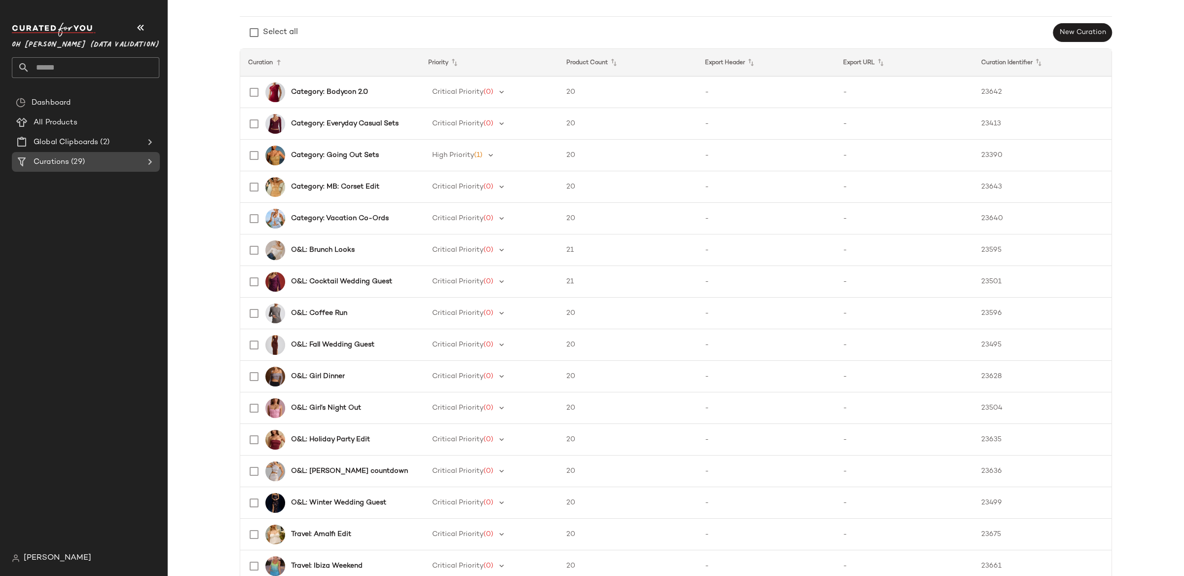
click at [141, 161] on div "Curations (29)" at bounding box center [86, 161] width 111 height 11
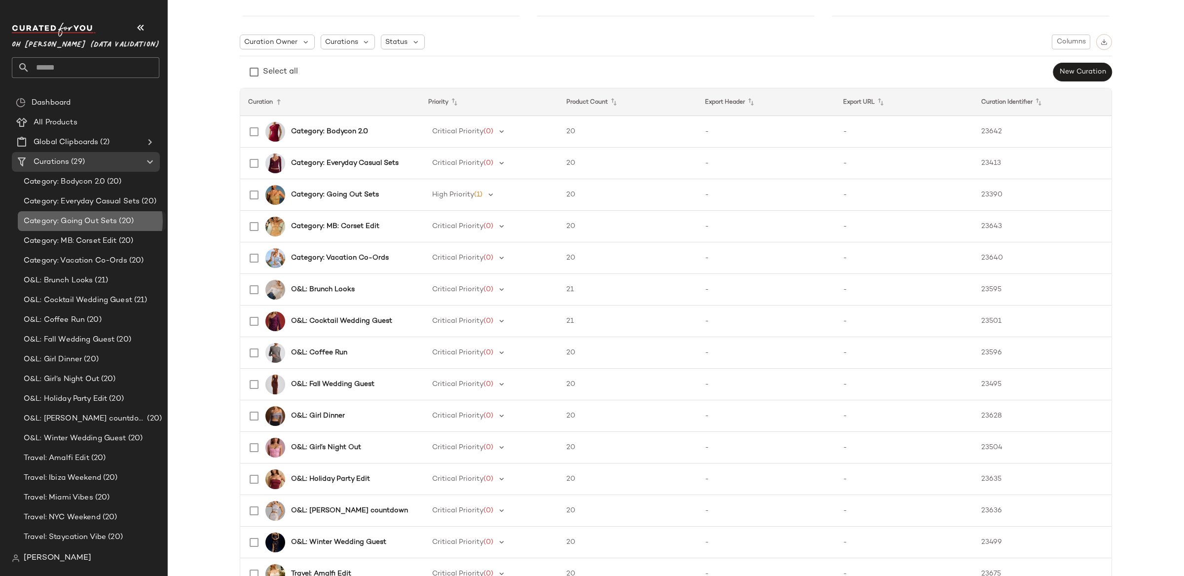
click at [98, 216] on span "Category: Going Out Sets" at bounding box center [70, 221] width 93 height 11
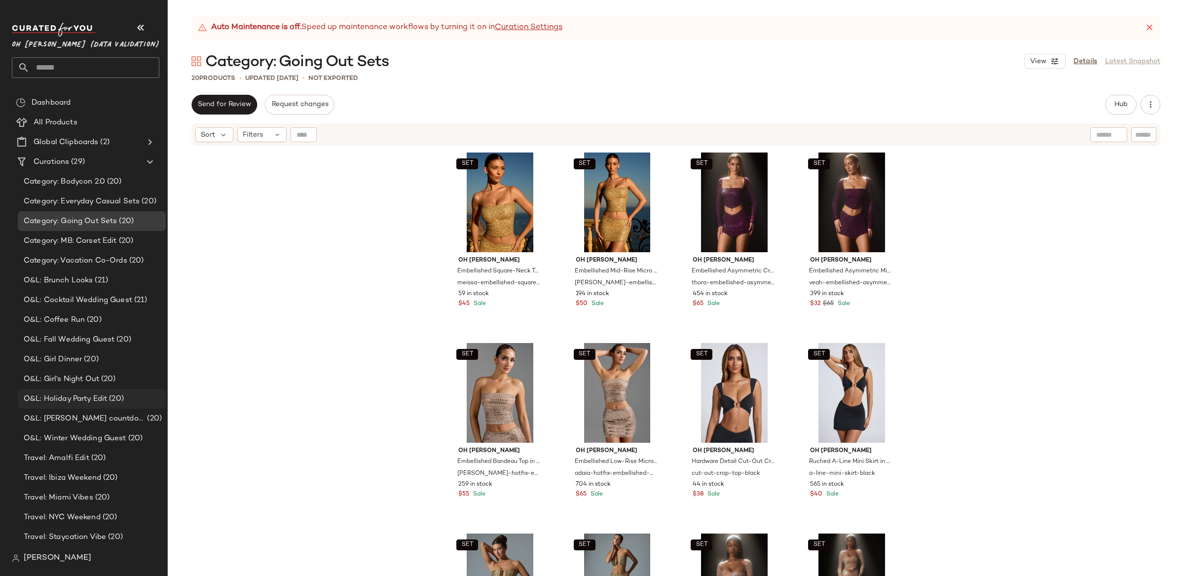
click at [98, 402] on span "O&L: Holiday Party Edit" at bounding box center [65, 398] width 83 height 11
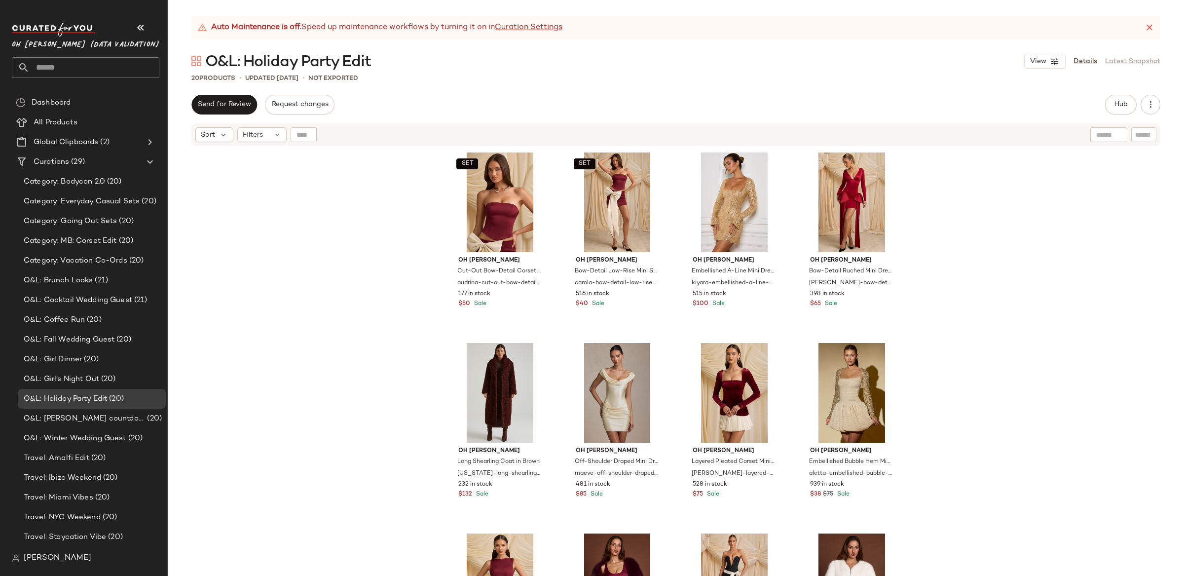
click at [1093, 264] on div "SET Oh Polly Cut-Out Bow-Detail Corset Top in Wine Red audrina-cut-out-bow-deta…" at bounding box center [676, 373] width 1016 height 453
